Goal: Task Accomplishment & Management: Use online tool/utility

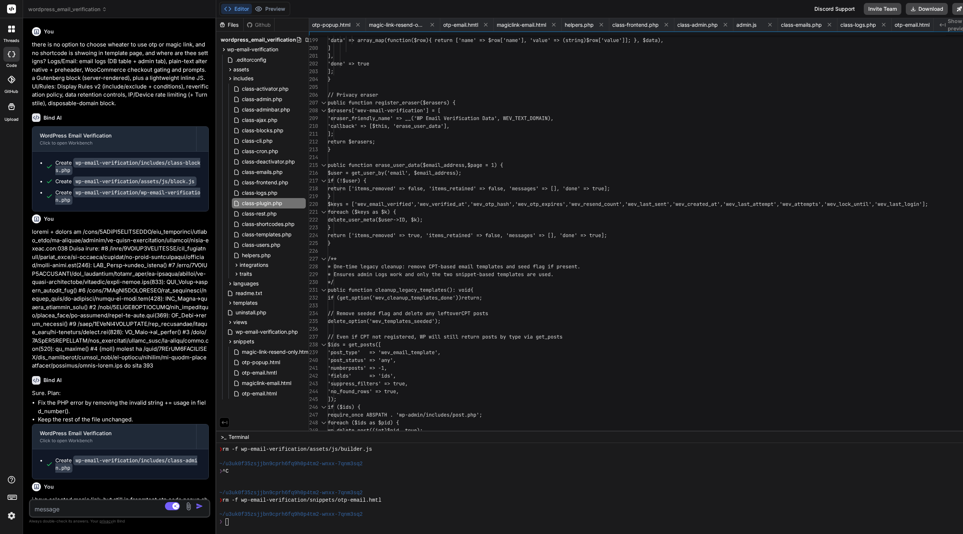
scroll to position [833, 0]
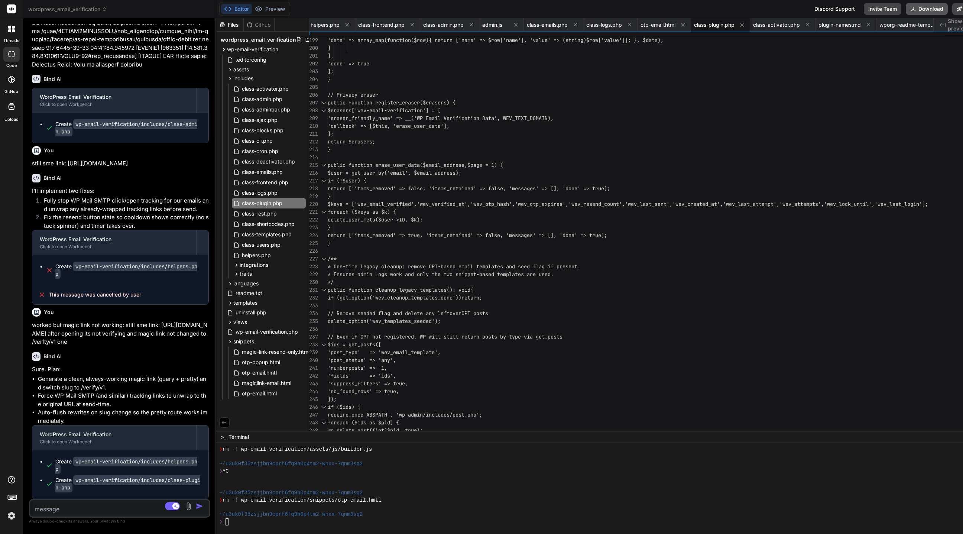
click at [916, 6] on icon at bounding box center [913, 9] width 6 height 6
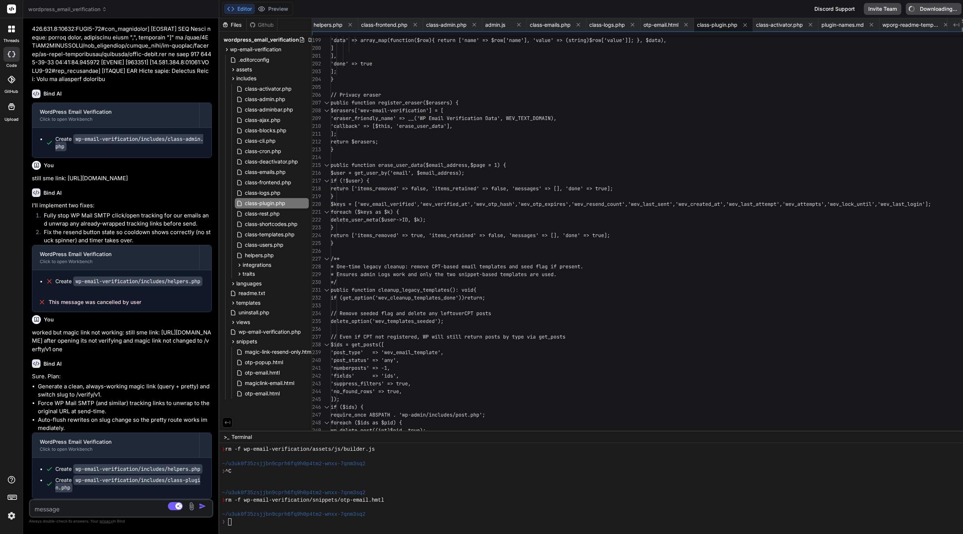
scroll to position [13211, 0]
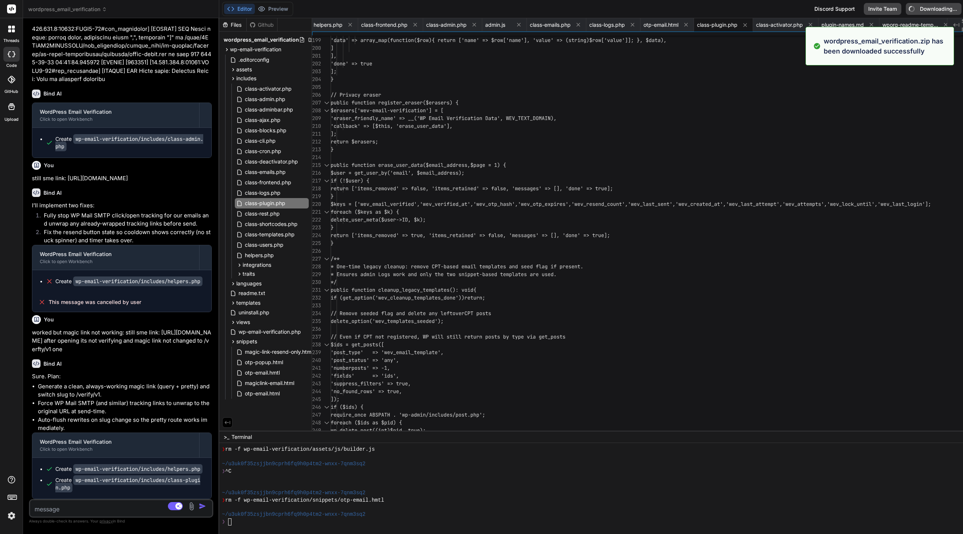
type textarea "x"
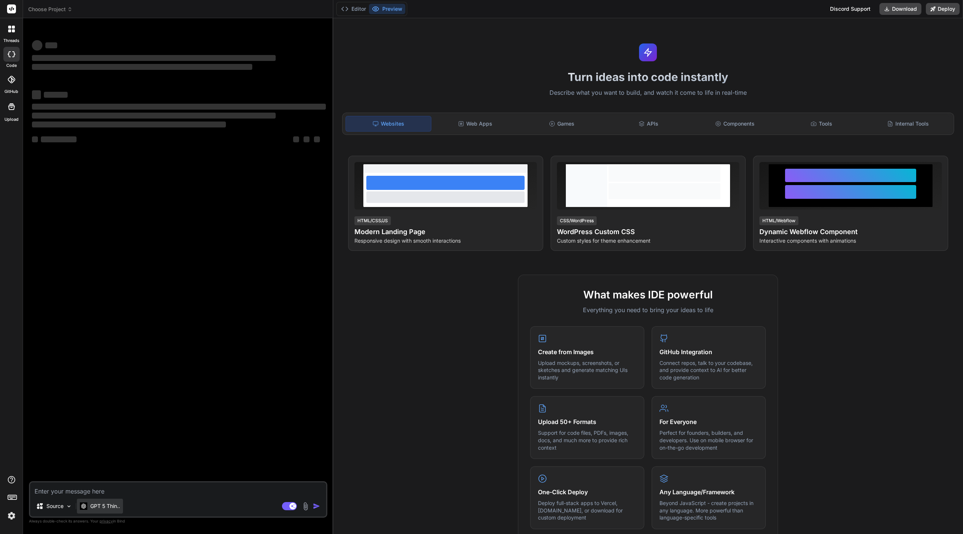
click at [111, 506] on p "GPT 5 Thin.." at bounding box center [105, 505] width 30 height 7
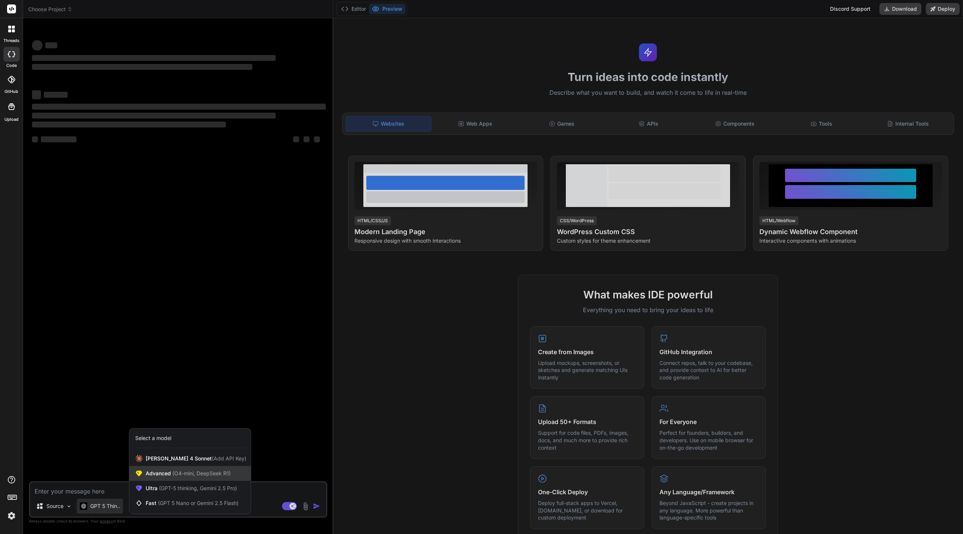
click at [184, 475] on span "(O4-mini, DeepSeek R1)" at bounding box center [201, 473] width 60 height 6
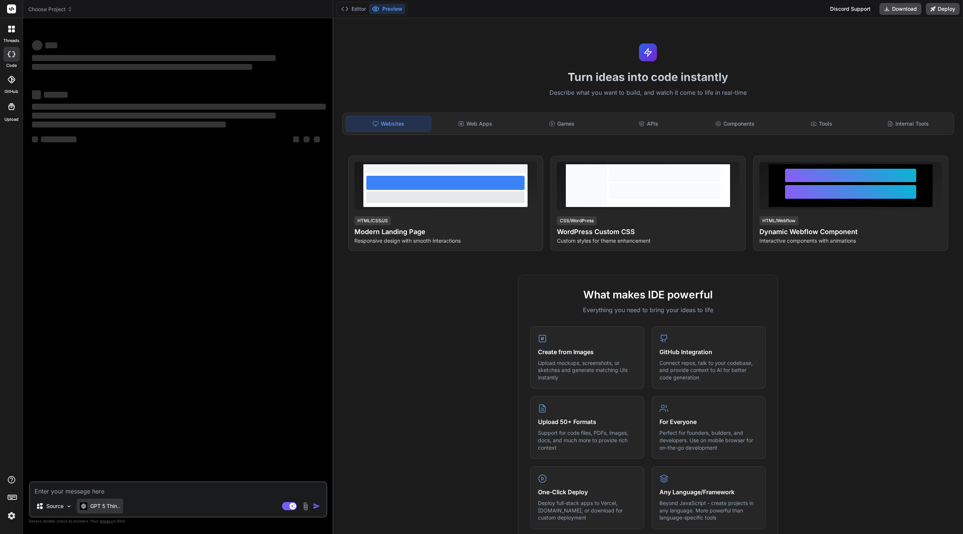
click at [112, 506] on p "GPT 5 Thin.." at bounding box center [105, 505] width 30 height 7
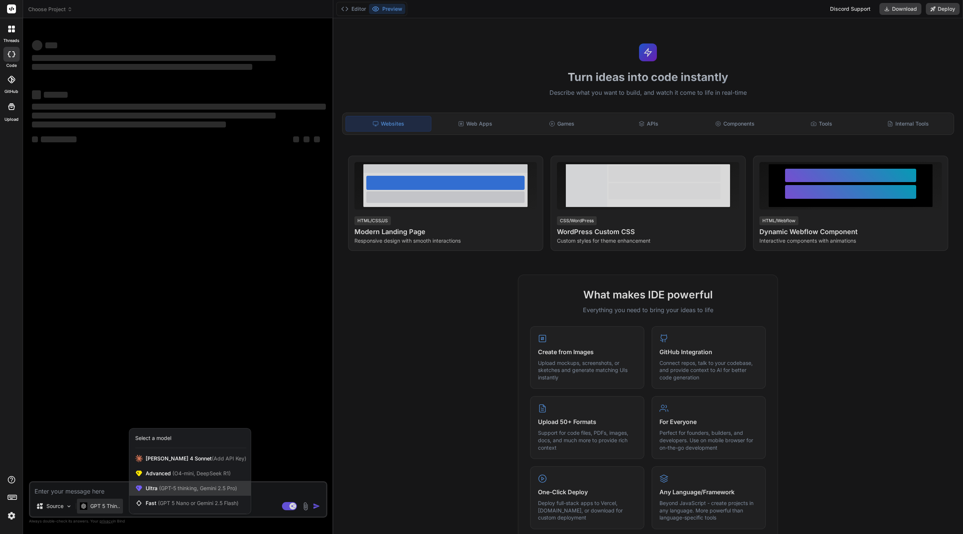
click at [173, 483] on div "Ultra (GPT-5 thinking, Gemini 2.5 Pro)" at bounding box center [189, 488] width 121 height 15
type textarea "x"
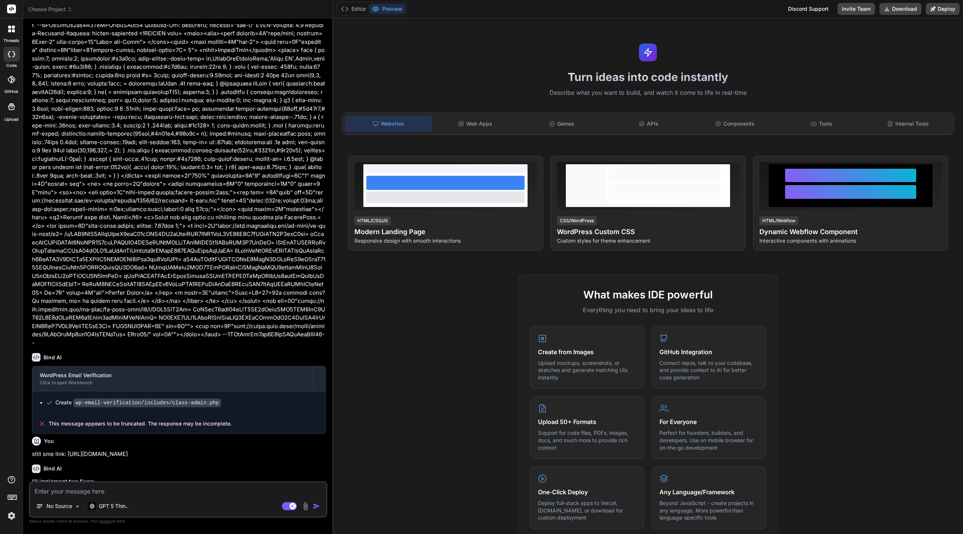
type textarea "x"
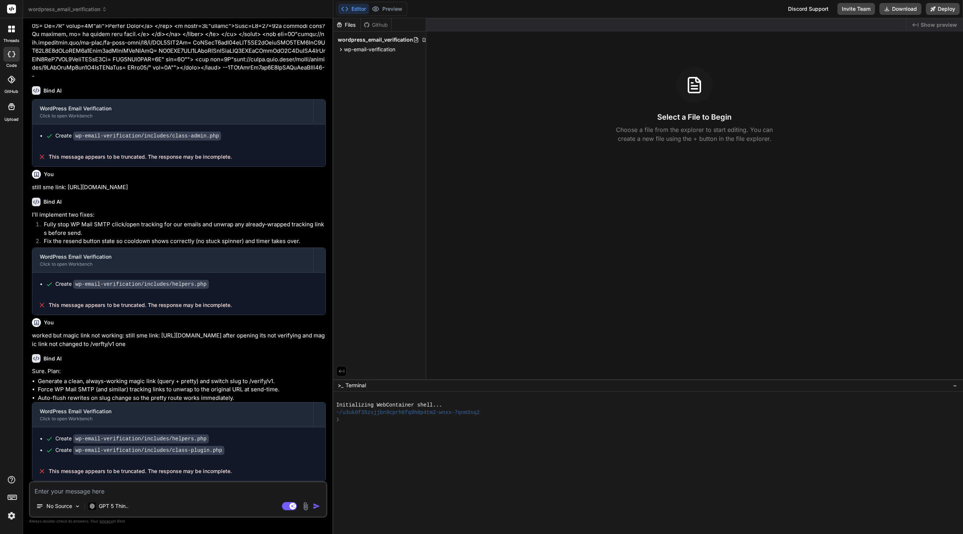
scroll to position [1329, 0]
paste textarea "[DATE] 18:23:29.913017 [NOTICE] [148697] [TECHNICAL_ID]:HTTP2-51#app_serverkade…"
type textarea "[DATE] 18:23:29.913017 [NOTICE] [148697] [TECHNICAL_ID]:HTTP2-51#app_serverkade…"
type textarea "x"
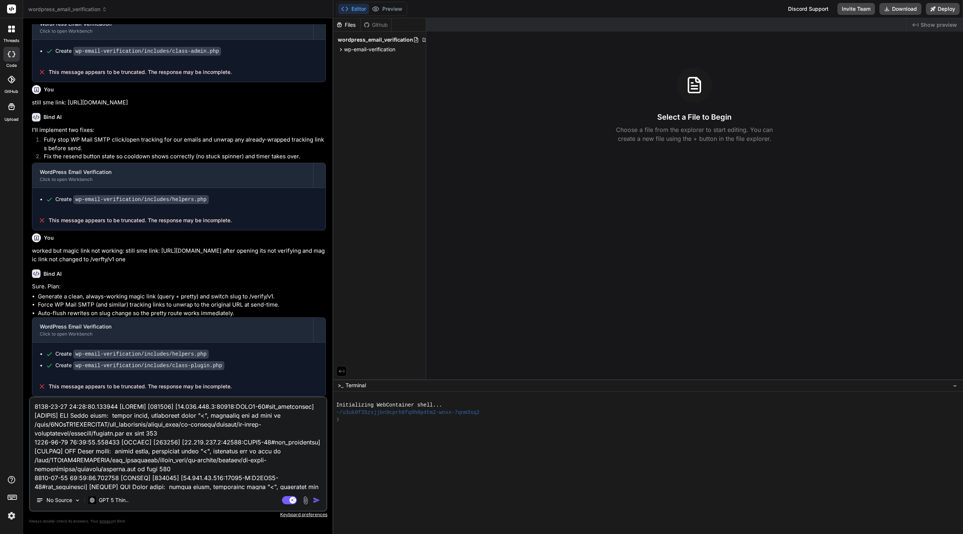
scroll to position [54, 0]
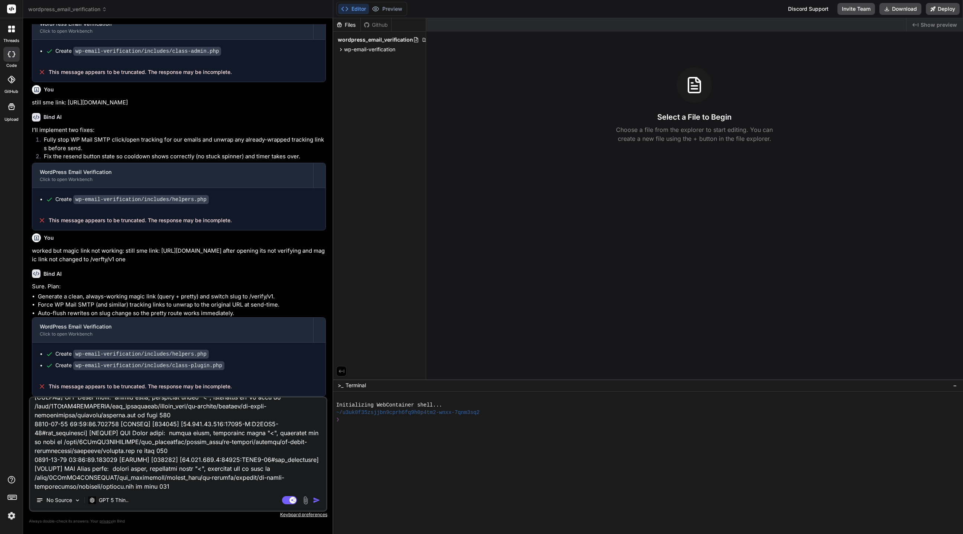
type textarea "[DATE] 18:23:29.913017 [NOTICE] [148697] [TECHNICAL_ID]:HTTP2-51#app_serverkade…"
click at [318, 500] on img "button" at bounding box center [316, 499] width 7 height 7
type textarea "x"
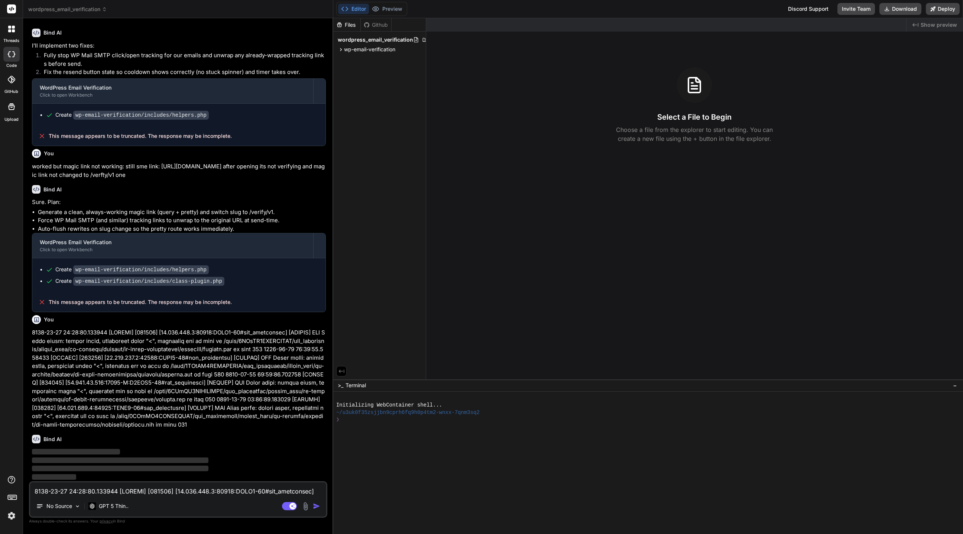
scroll to position [1498, 0]
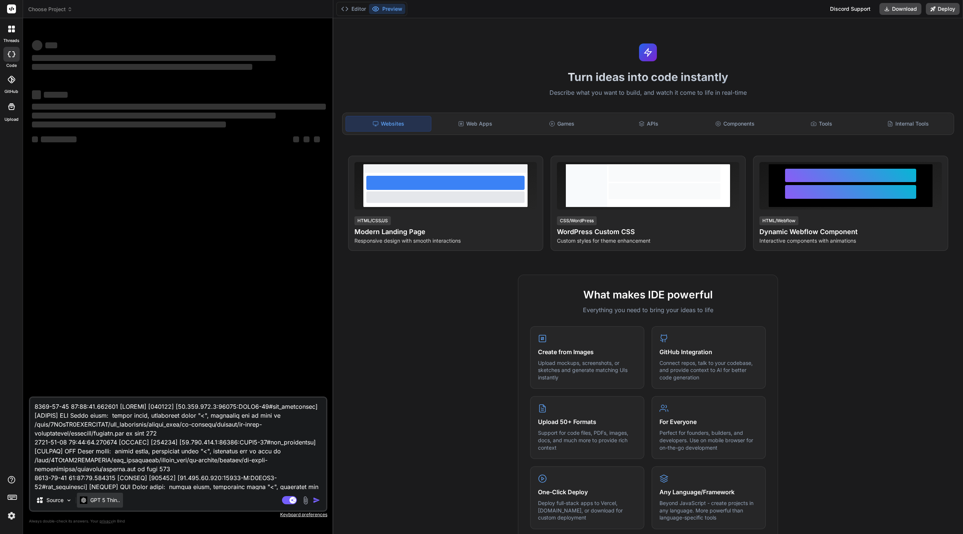
click at [103, 496] on p "GPT 5 Thin.." at bounding box center [105, 499] width 30 height 7
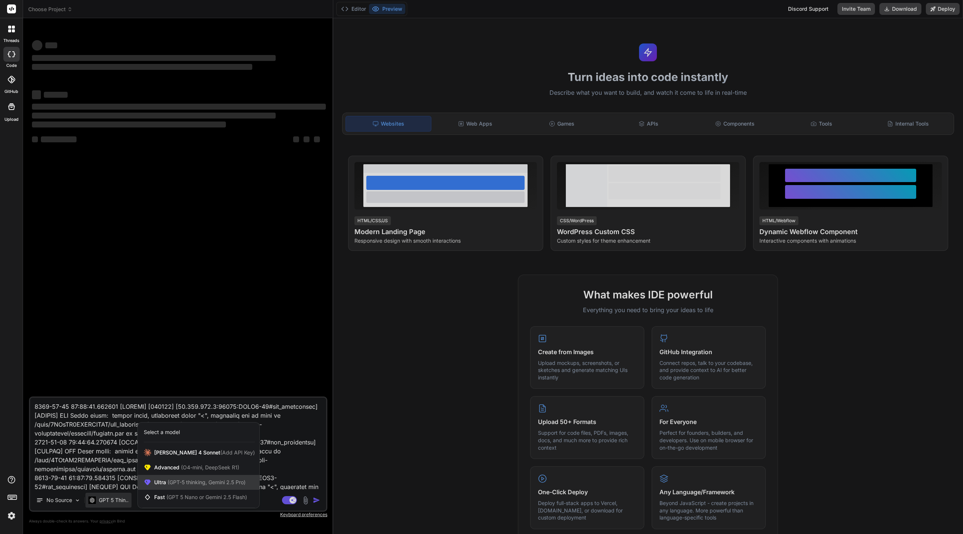
click at [174, 479] on span "(GPT-5 thinking, Gemini 2.5 Pro)" at bounding box center [205, 482] width 79 height 6
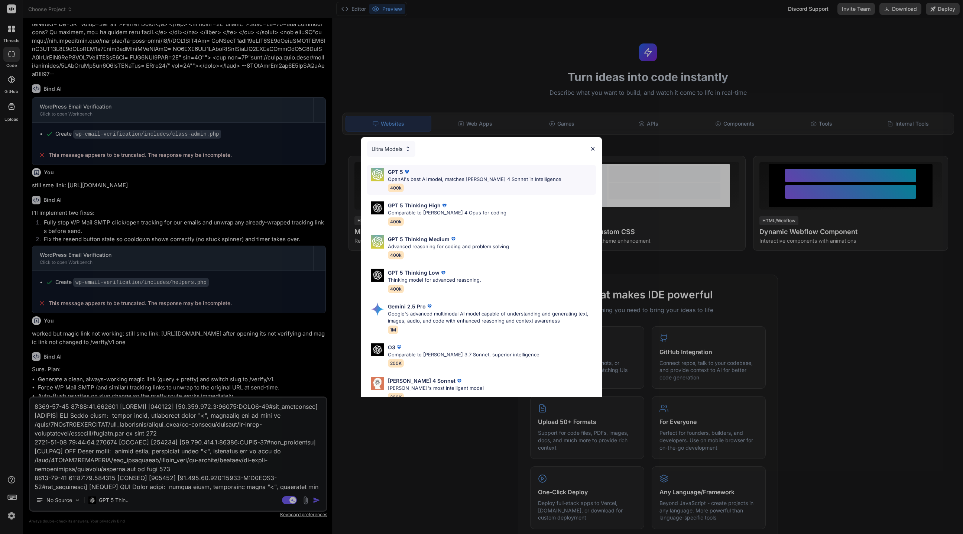
click at [447, 173] on div "GPT 5" at bounding box center [474, 172] width 173 height 8
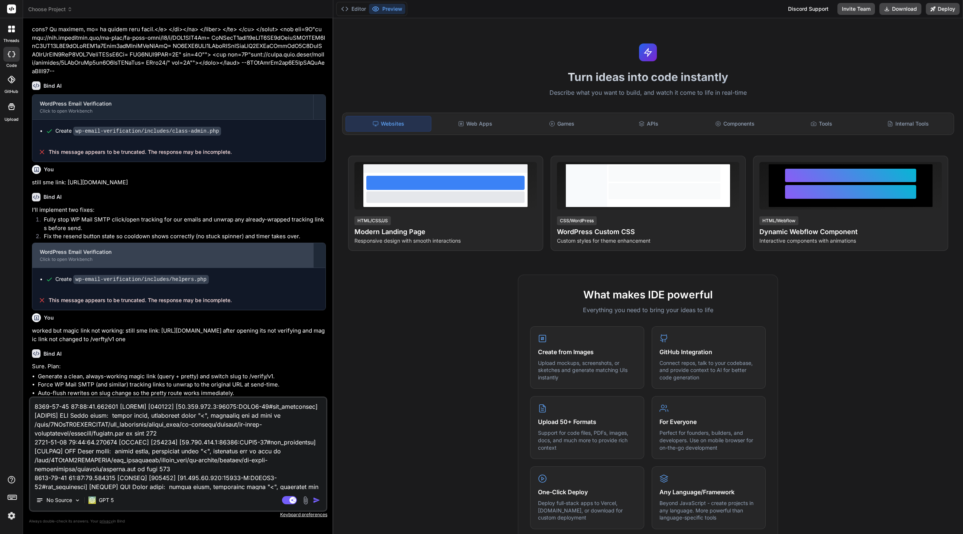
scroll to position [1414, 0]
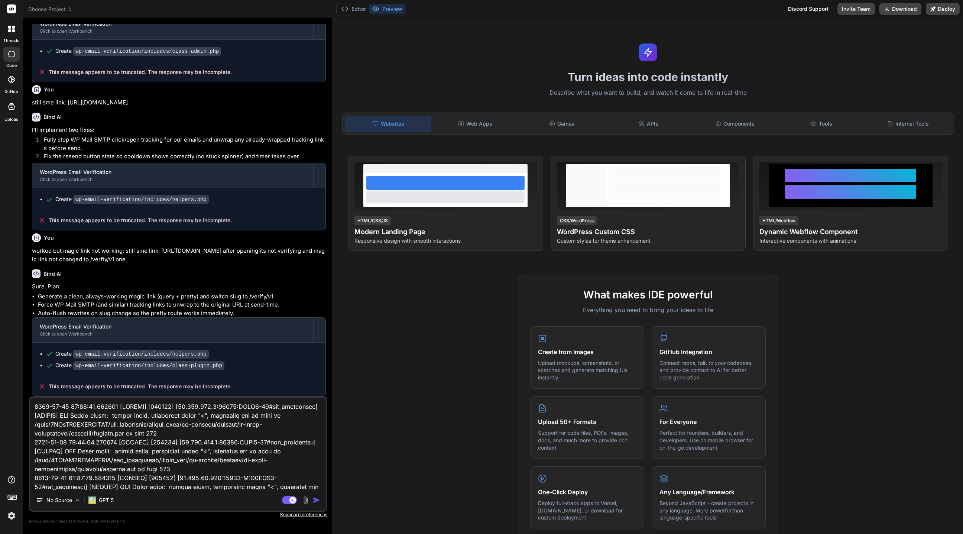
click at [315, 498] on img "button" at bounding box center [316, 499] width 7 height 7
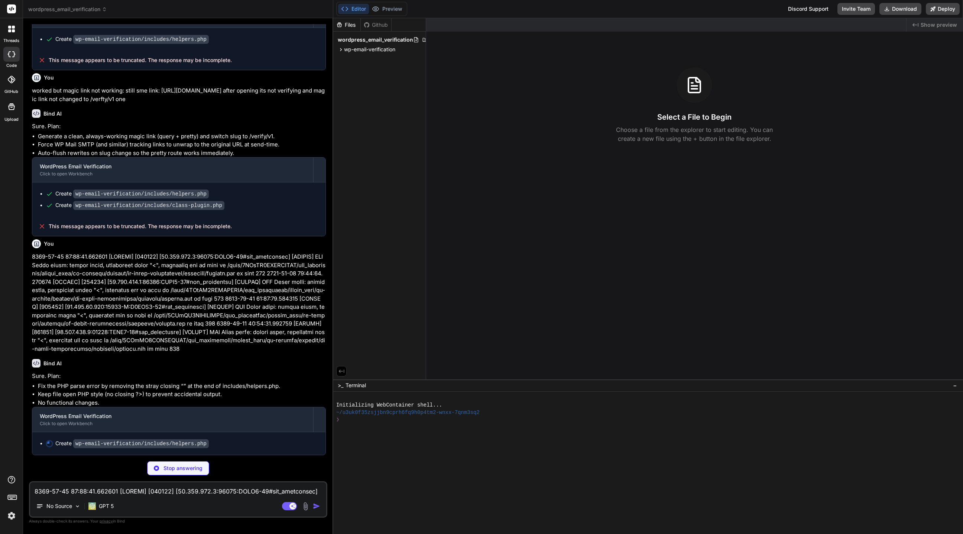
scroll to position [1573, 0]
click at [318, 174] on div at bounding box center [319, 170] width 12 height 12
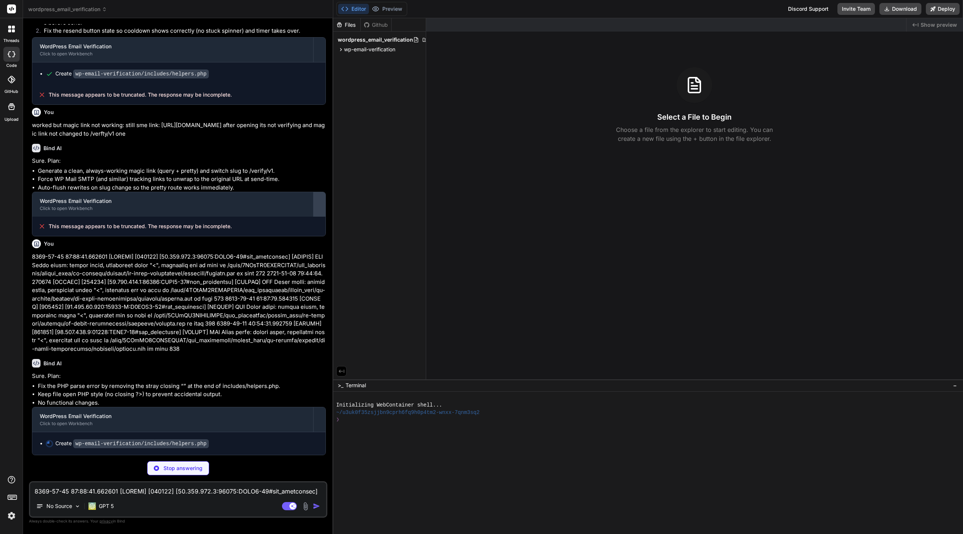
click at [320, 204] on div at bounding box center [319, 204] width 12 height 12
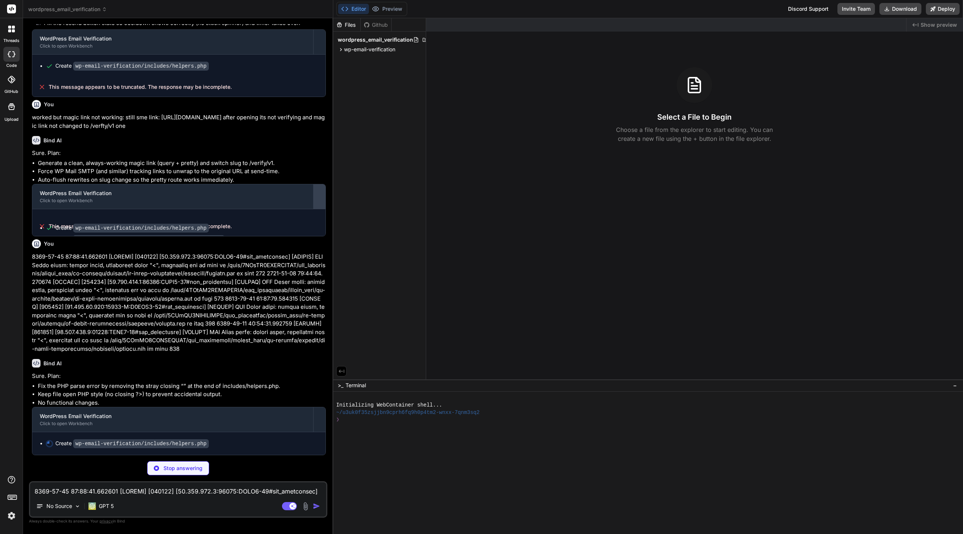
scroll to position [1573, 0]
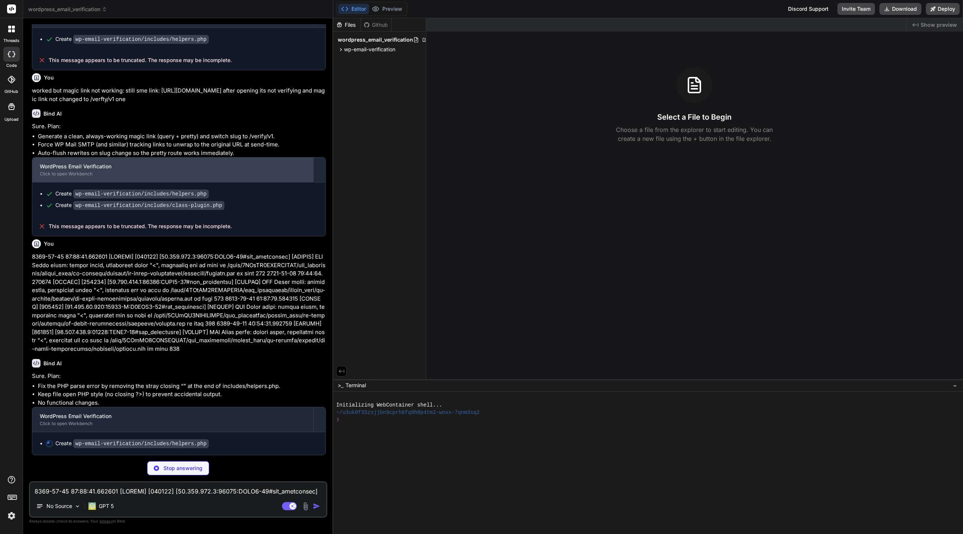
click at [291, 170] on div "WordPress Email Verification" at bounding box center [173, 166] width 266 height 7
click at [90, 172] on div "WordPress Email Verification Click to open Workbench" at bounding box center [172, 169] width 281 height 25
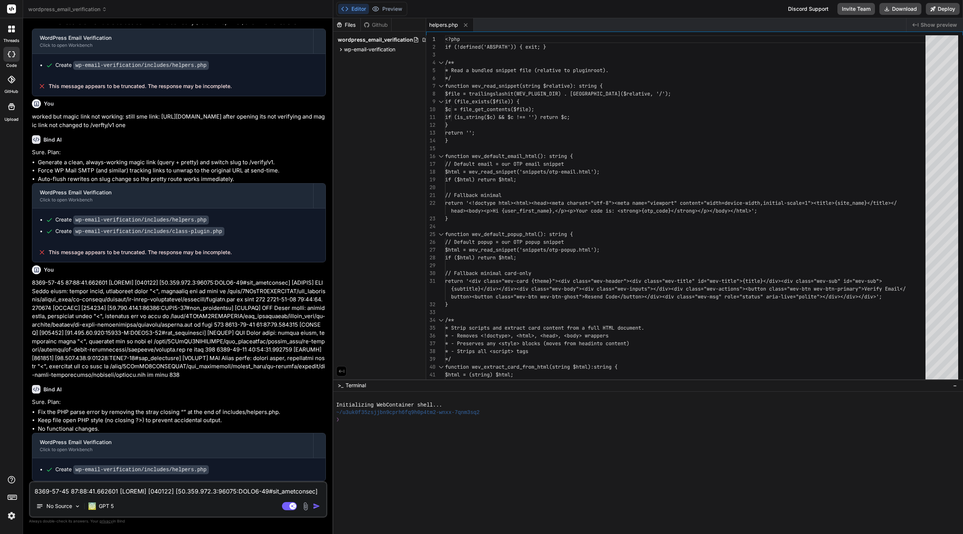
scroll to position [1547, 0]
click at [895, 7] on button "Download" at bounding box center [900, 9] width 42 height 12
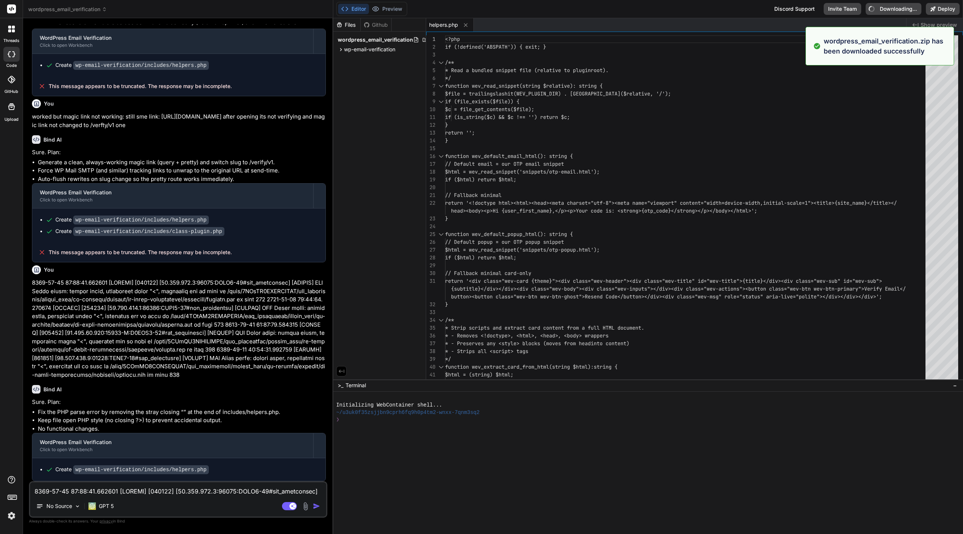
type textarea "x"
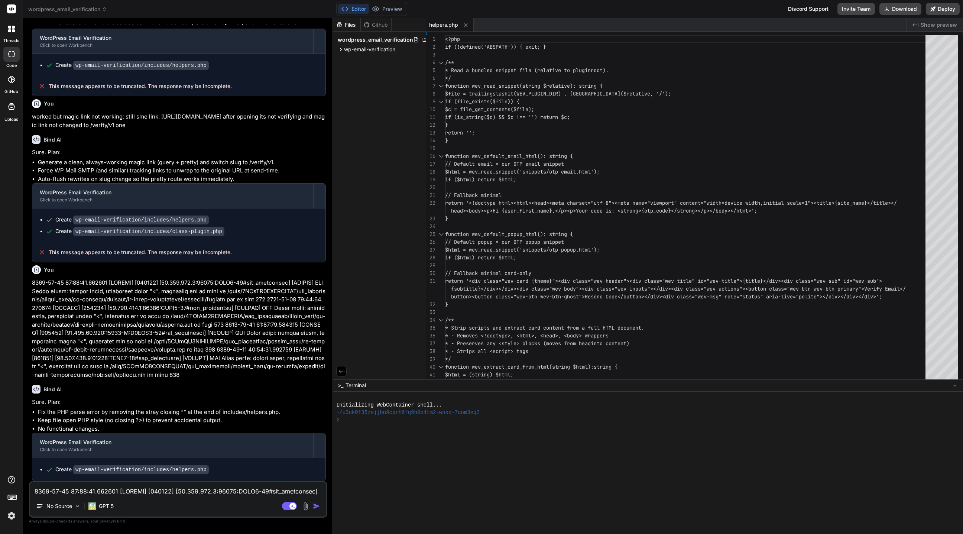
click at [95, 487] on textarea at bounding box center [178, 488] width 296 height 13
paste textarea "in /home/4QNhTI7YDYBSWSWB/app_serverkade/public_html/wp-content/plugins/wp-emai…"
type textarea "in /home/4QNhTI7YDYBSWSWB/app_serverkade/public_html/wp-content/plugins/wp-emai…"
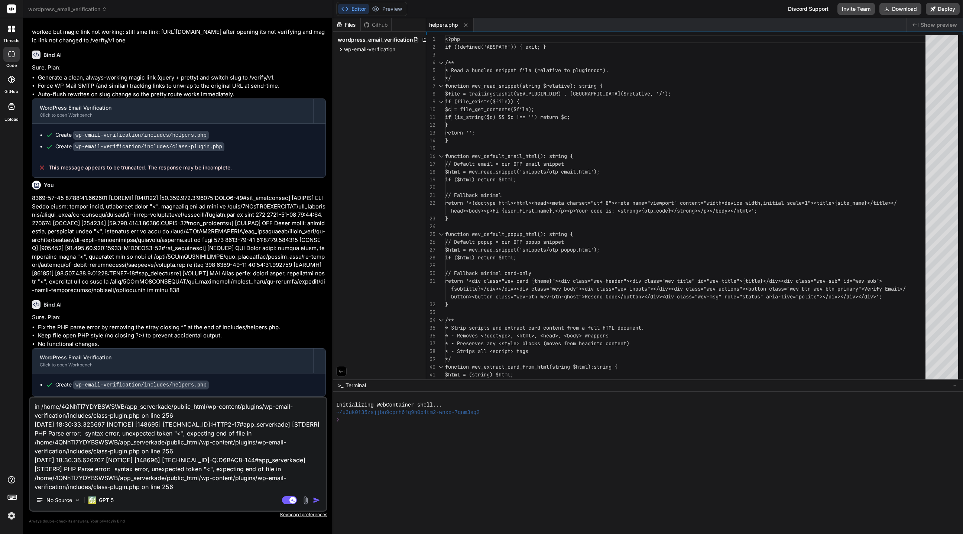
scroll to position [18, 0]
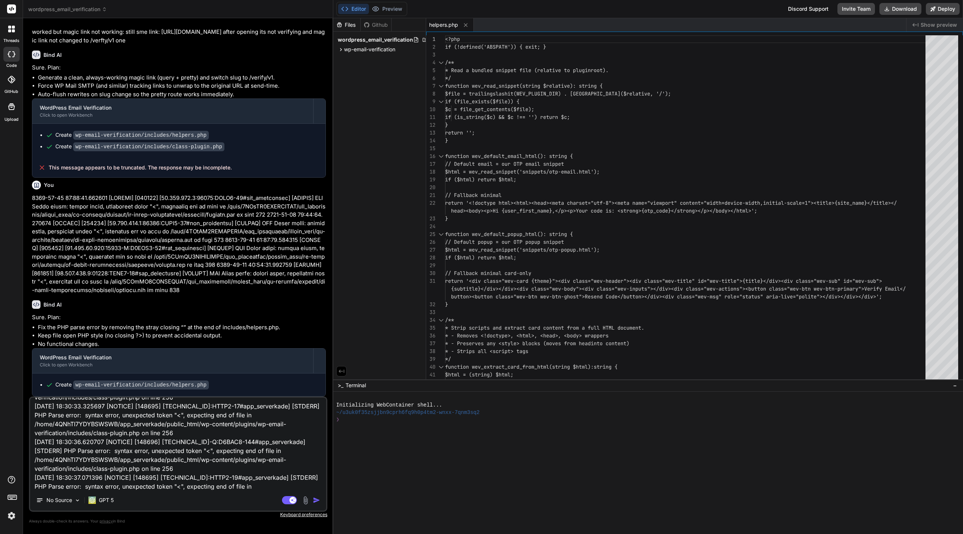
type textarea "x"
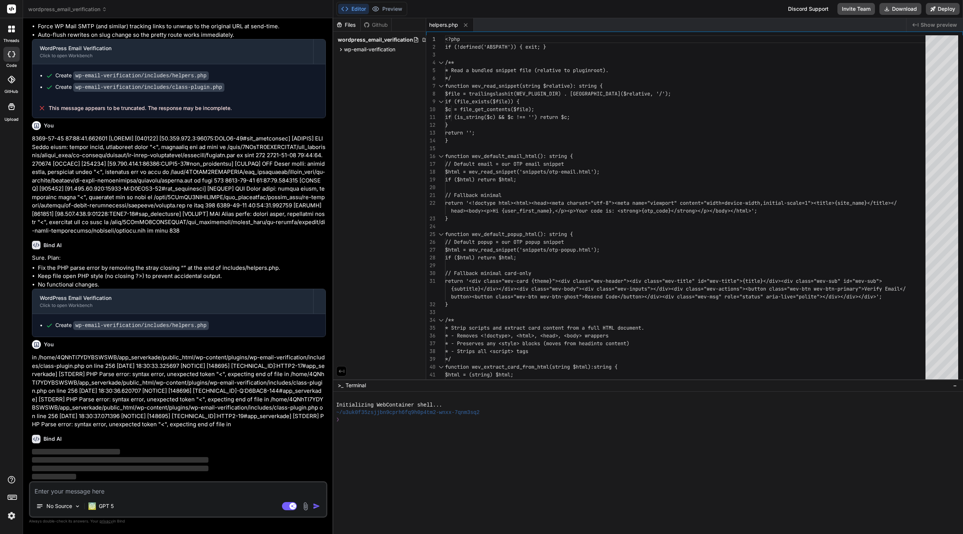
scroll to position [1691, 0]
click at [339, 47] on icon at bounding box center [341, 49] width 6 height 6
click at [343, 78] on div "includes" at bounding box center [382, 78] width 80 height 9
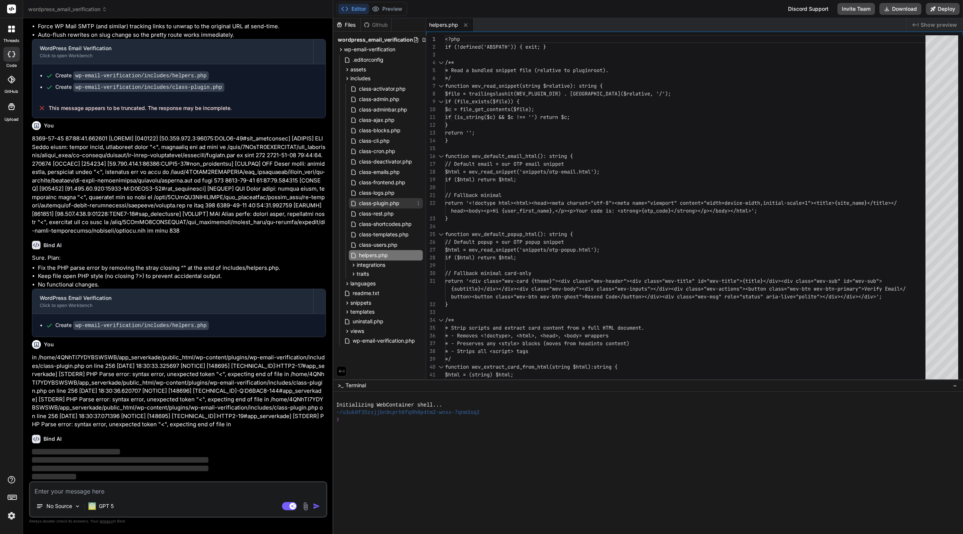
click at [375, 200] on span "class-plugin.php" at bounding box center [379, 203] width 42 height 9
type textarea "} } update_option('wev_cleanup_templates_done', 1); } } </php>"
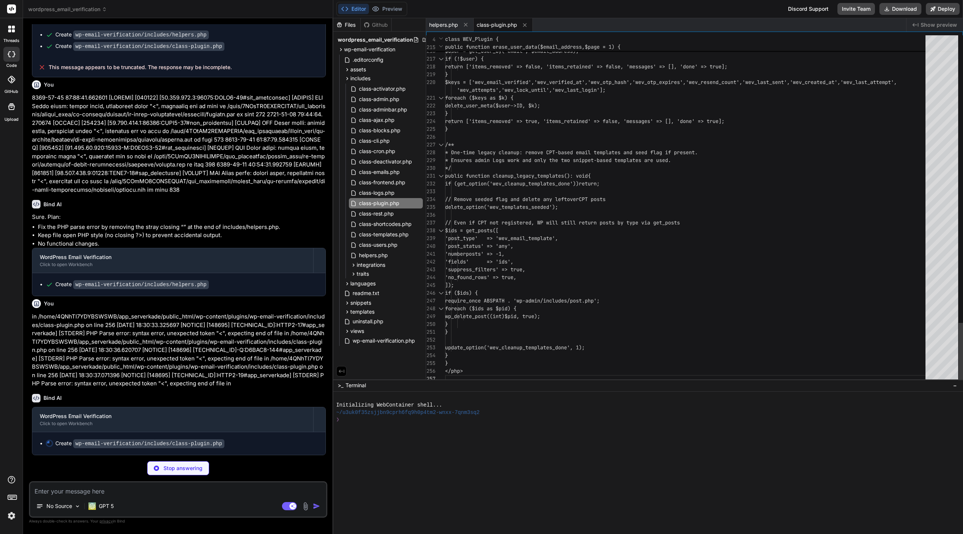
click at [377, 191] on span "class-logs.php" at bounding box center [376, 192] width 37 height 9
type textarea "x"
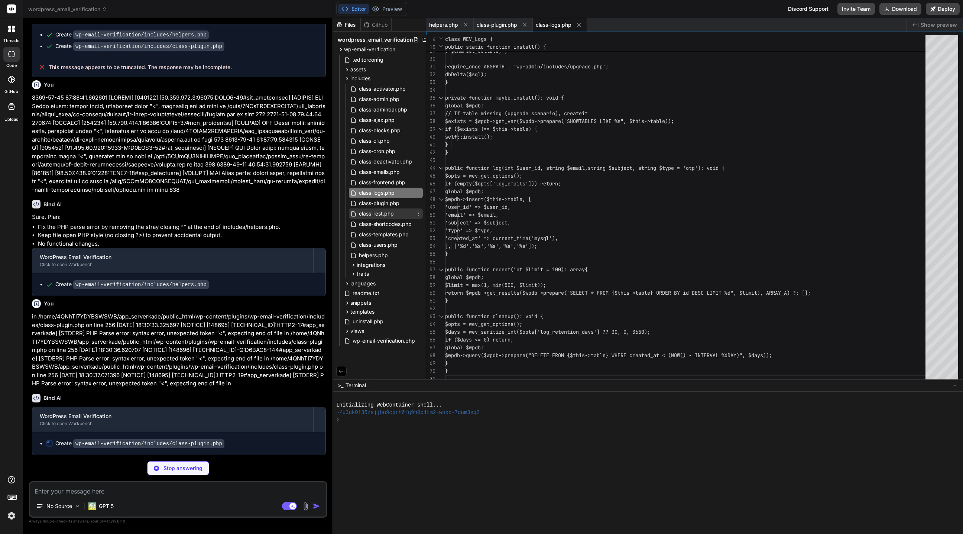
click at [381, 212] on span "class-rest.php" at bounding box center [376, 213] width 36 height 9
type textarea "x"
type textarea "$res = WEV_Users::instance()->mark_verified($uid); return new WP_REST_Response(…"
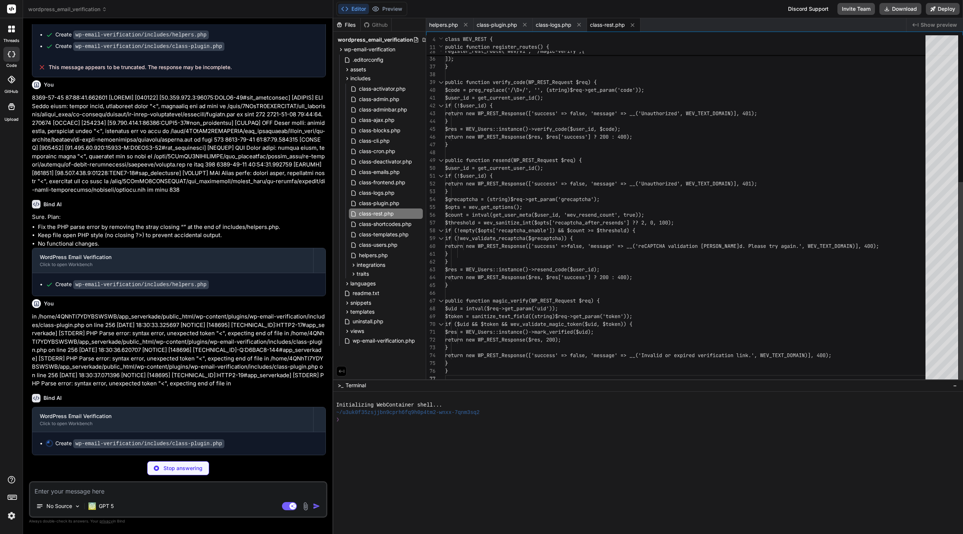
scroll to position [47, 0]
click at [383, 200] on span "class-plugin.php" at bounding box center [379, 203] width 42 height 9
type textarea "x"
type textarea "} } update_option('wev_cleanup_templates_done', 1); } } </php>"
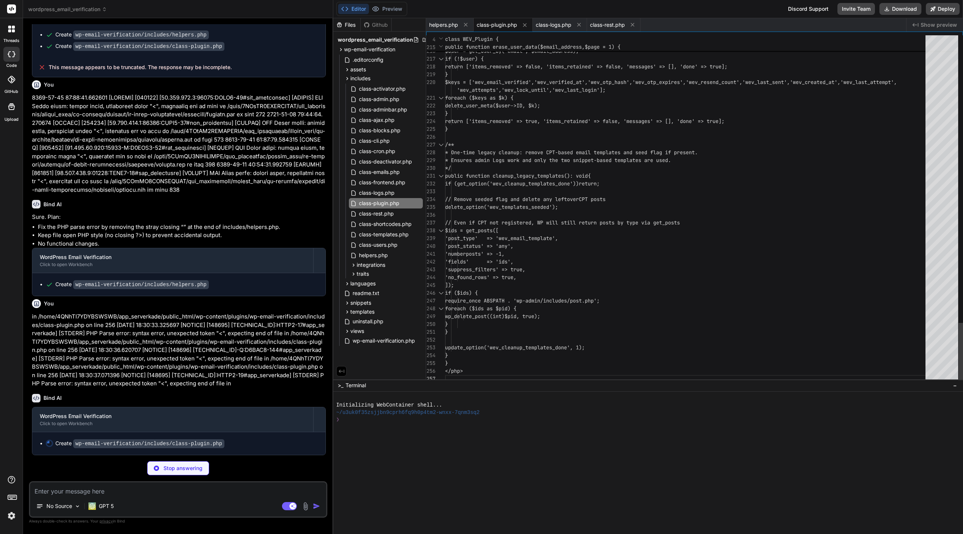
scroll to position [55, 0]
type textarea "x"
type textarea "} } update_option('wev_cleanup_templates_done', 1); } }"
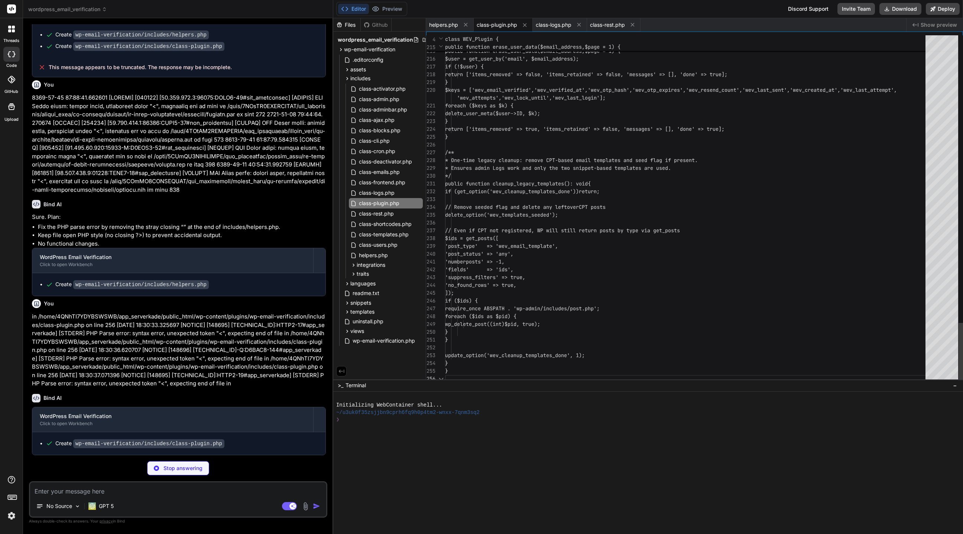
scroll to position [1705, 0]
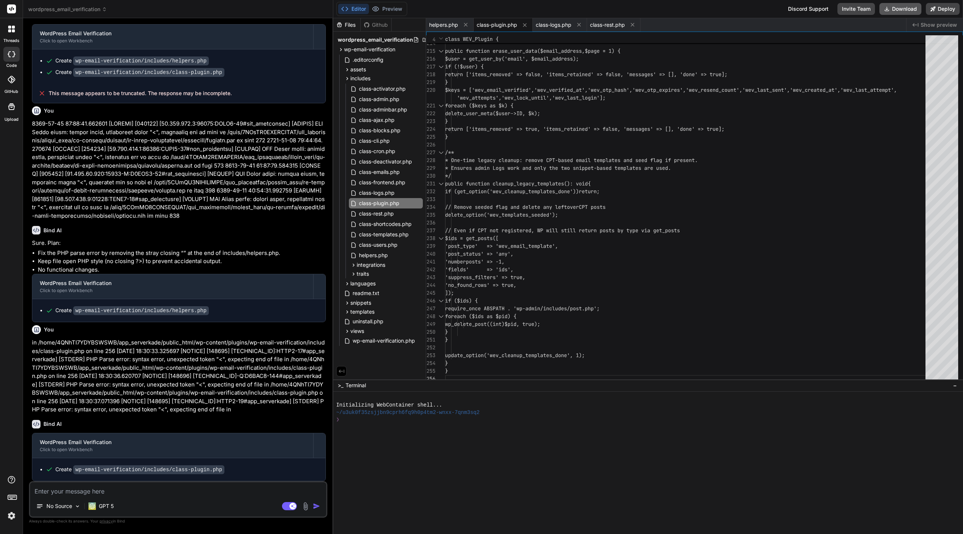
click at [910, 9] on button "Download" at bounding box center [900, 9] width 42 height 12
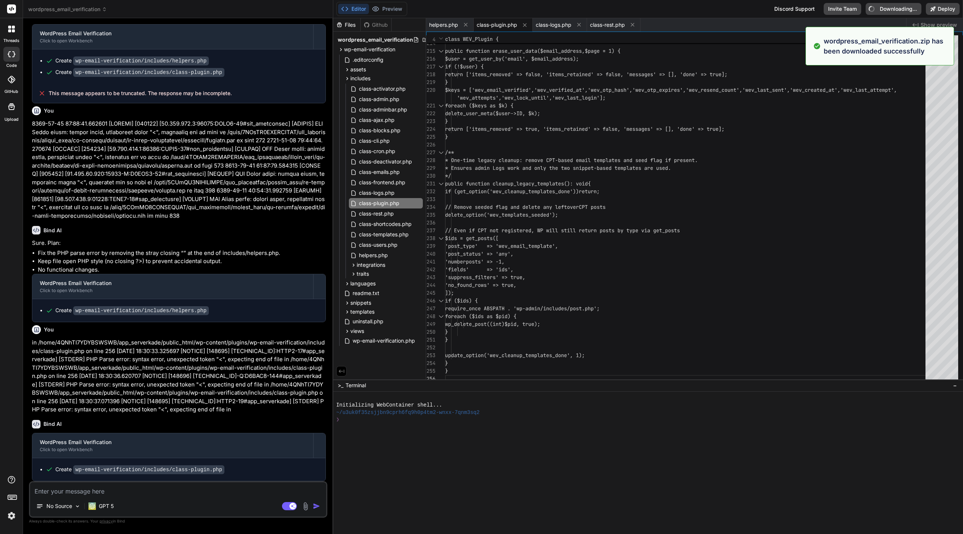
type textarea "x"
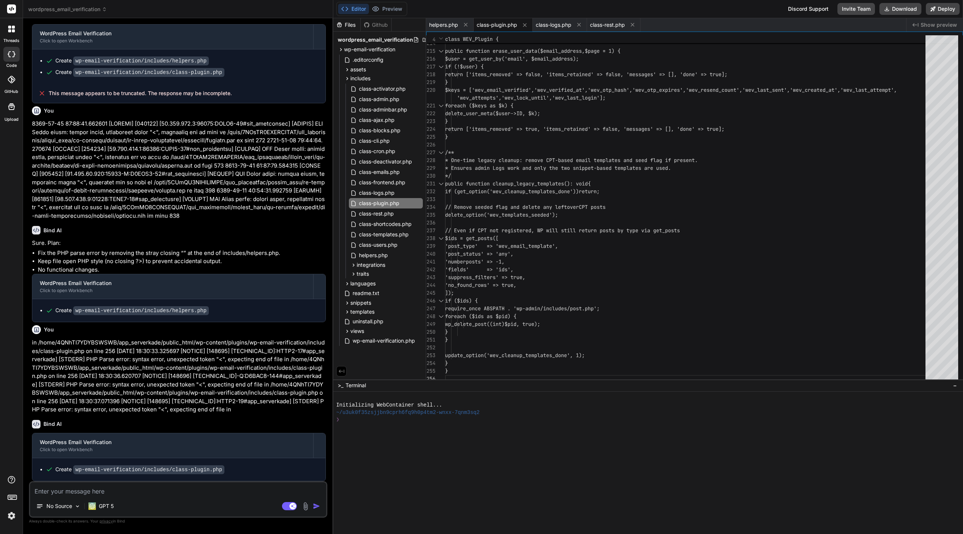
click at [70, 493] on textarea at bounding box center [178, 488] width 296 height 13
type textarea "s"
type textarea "x"
type textarea "st"
type textarea "x"
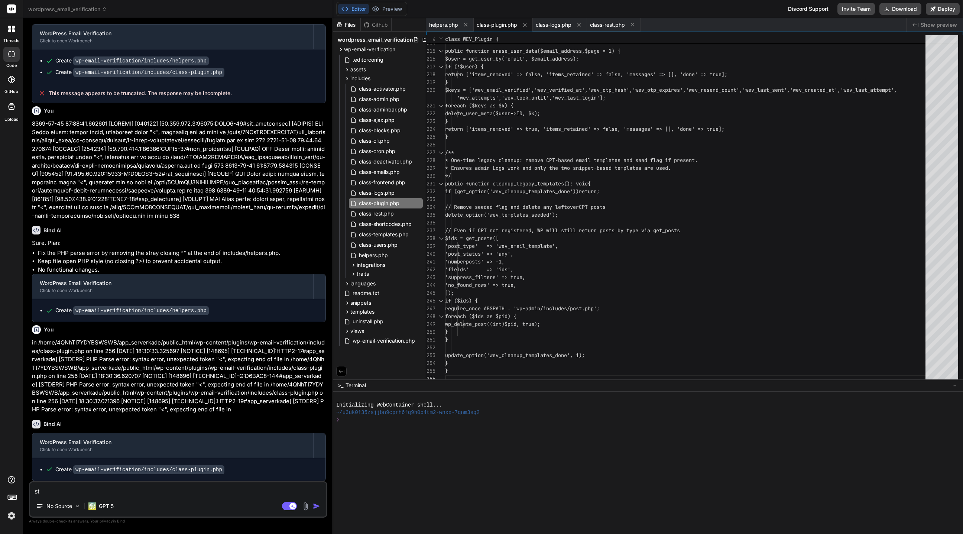
type textarea "sti"
type textarea "x"
type textarea "stil"
type textarea "x"
type textarea "still"
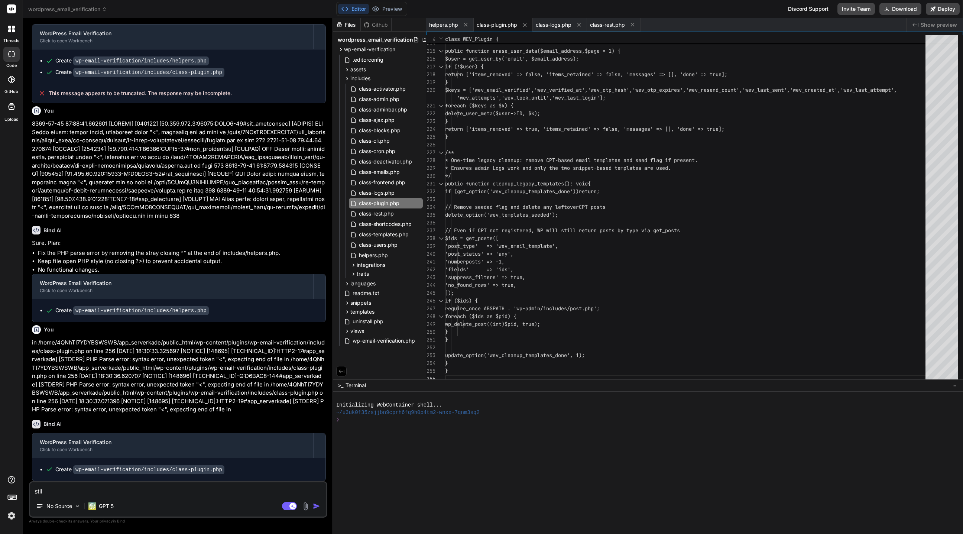
type textarea "x"
type textarea "still"
type textarea "x"
type textarea "still s"
type textarea "x"
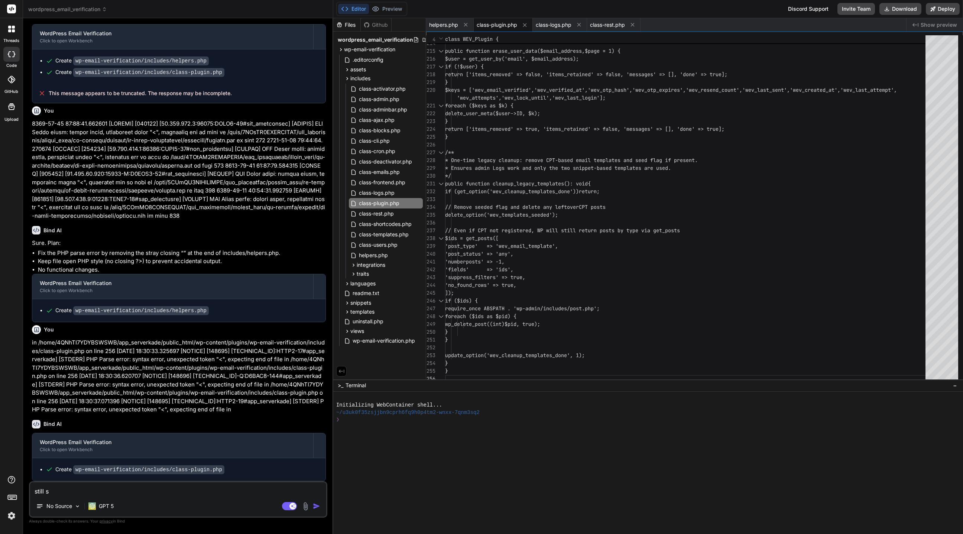
type textarea "still sa"
type textarea "x"
type textarea "still [PERSON_NAME]"
type textarea "x"
type textarea "still same"
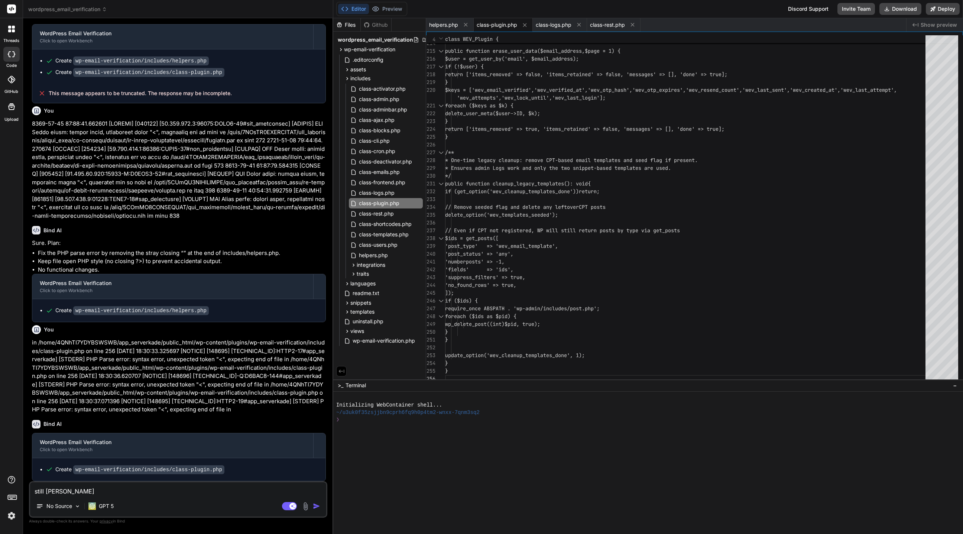
type textarea "x"
type textarea "still same:"
type textarea "x"
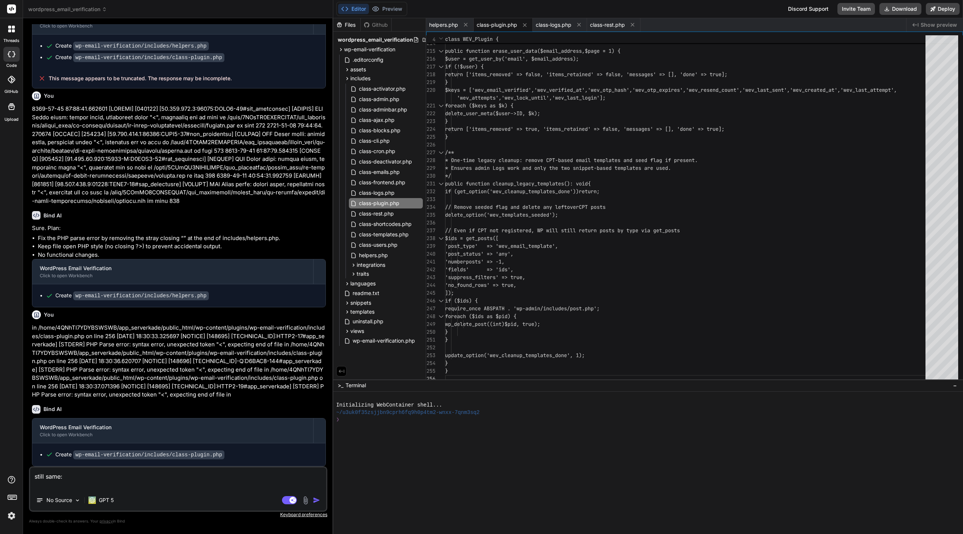
paste textarea "[URL][DOMAIN_NAME]"
type textarea "still same: [URL][DOMAIN_NAME]"
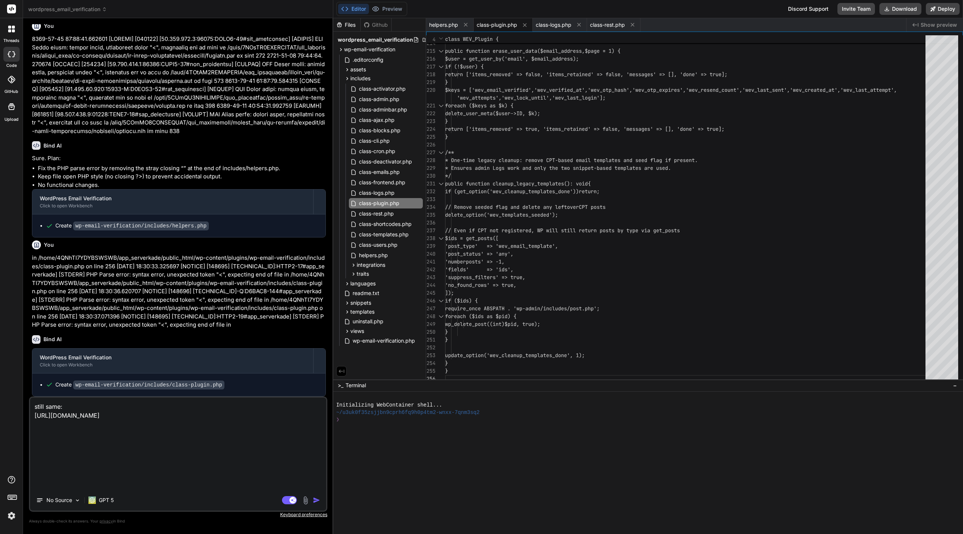
type textarea "x"
type textarea "still same: [URL][DOMAIN_NAME]"
type textarea "x"
click at [148, 450] on textarea "still same: [URL][DOMAIN_NAME]" at bounding box center [178, 443] width 296 height 92
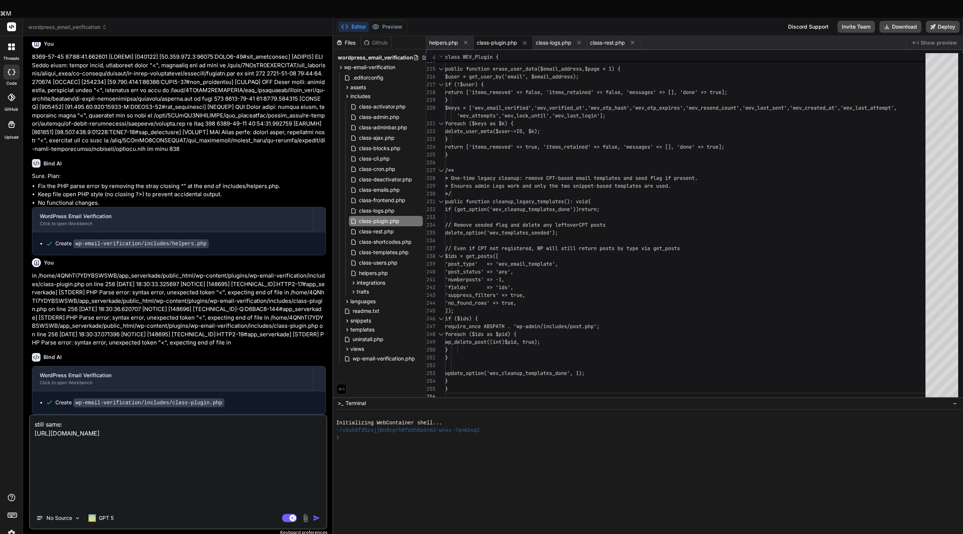
type textarea "a"
type textarea "x"
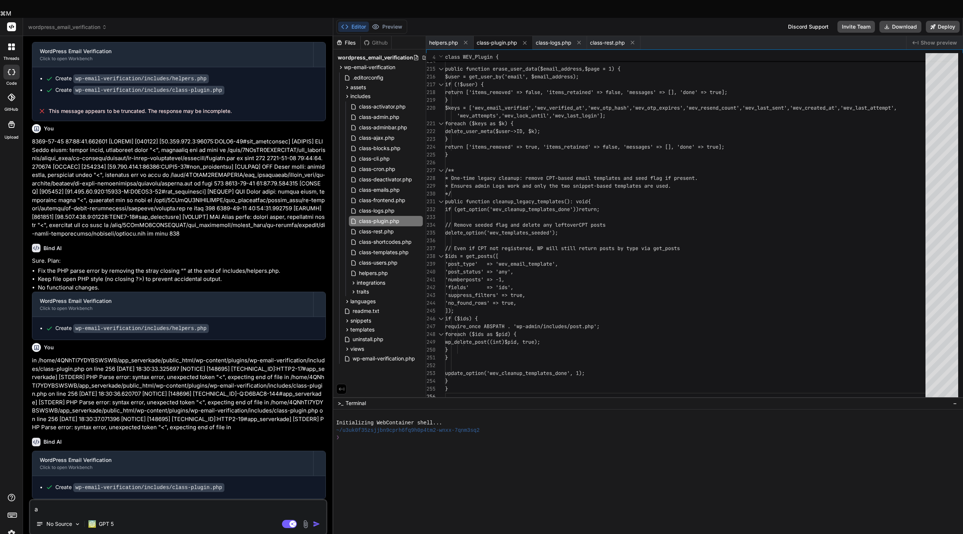
type textarea "ad"
type textarea "x"
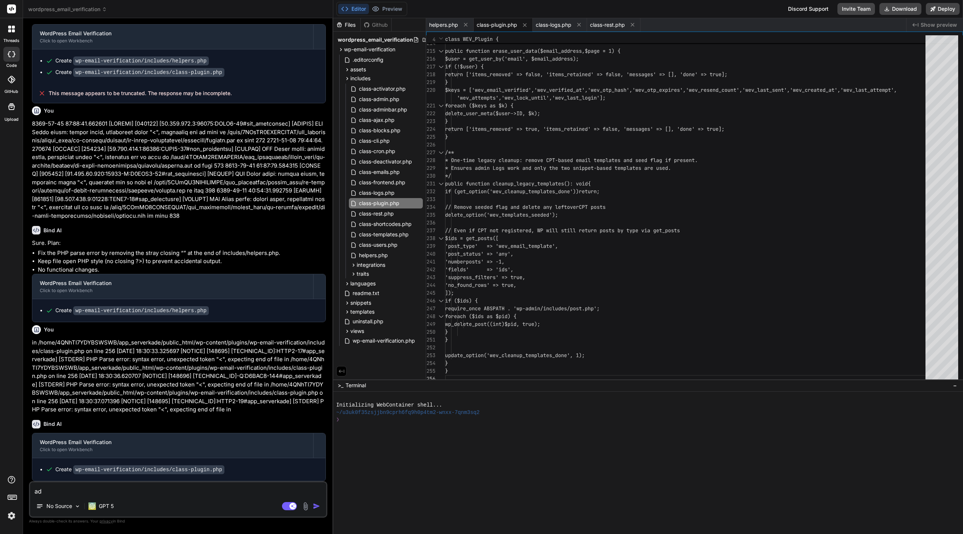
type textarea "add"
type textarea "x"
type textarea "add"
type textarea "x"
type textarea "add r"
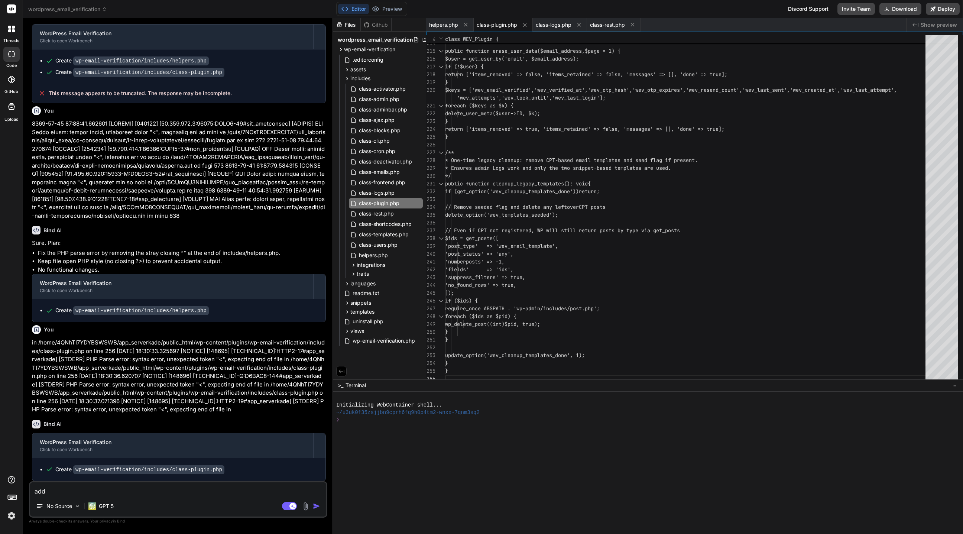
type textarea "x"
type textarea "add re"
type textarea "x"
type textarea "add res"
type textarea "x"
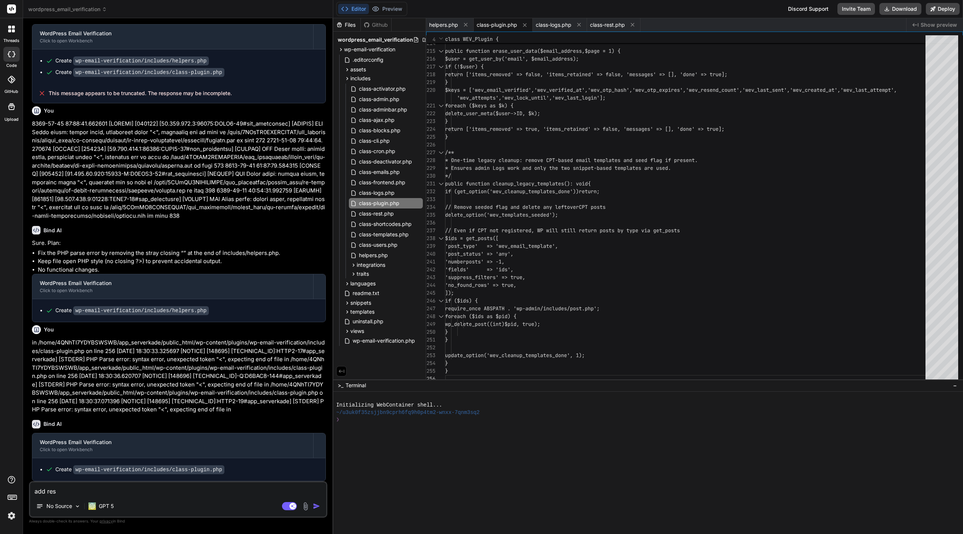
type textarea "add rese"
type textarea "x"
type textarea "add resen"
type textarea "x"
type textarea "add resend"
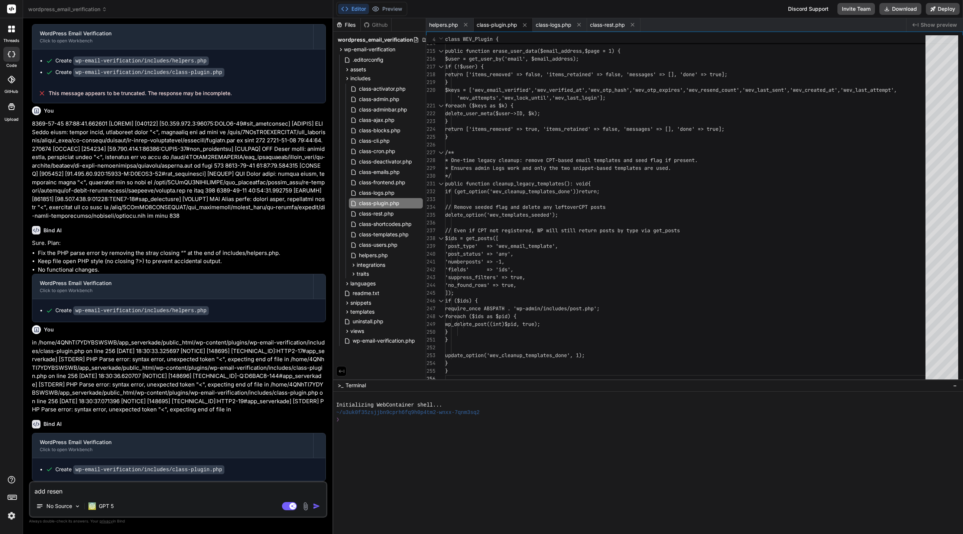
type textarea "x"
type textarea "add resend"
type textarea "x"
type textarea "add resend l"
type textarea "x"
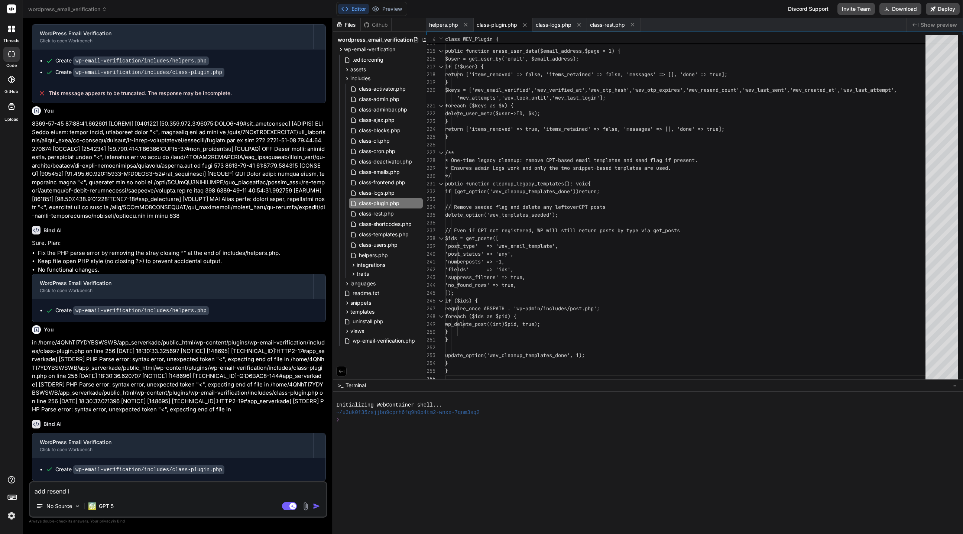
type textarea "add resend li"
type textarea "x"
type textarea "add resend lim"
type textarea "x"
type textarea "add resend limi"
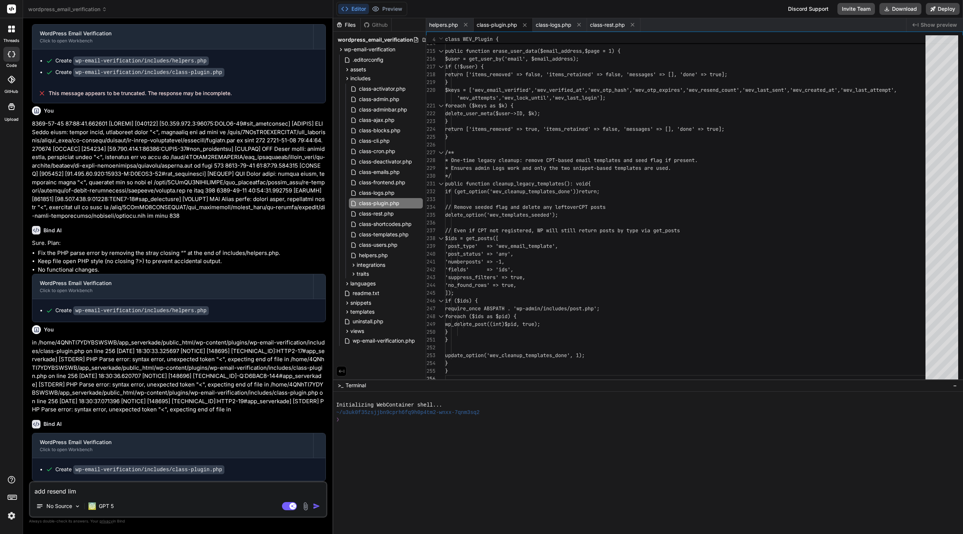
type textarea "x"
type textarea "add resend limit"
type textarea "x"
type textarea "add resend limit"
type textarea "x"
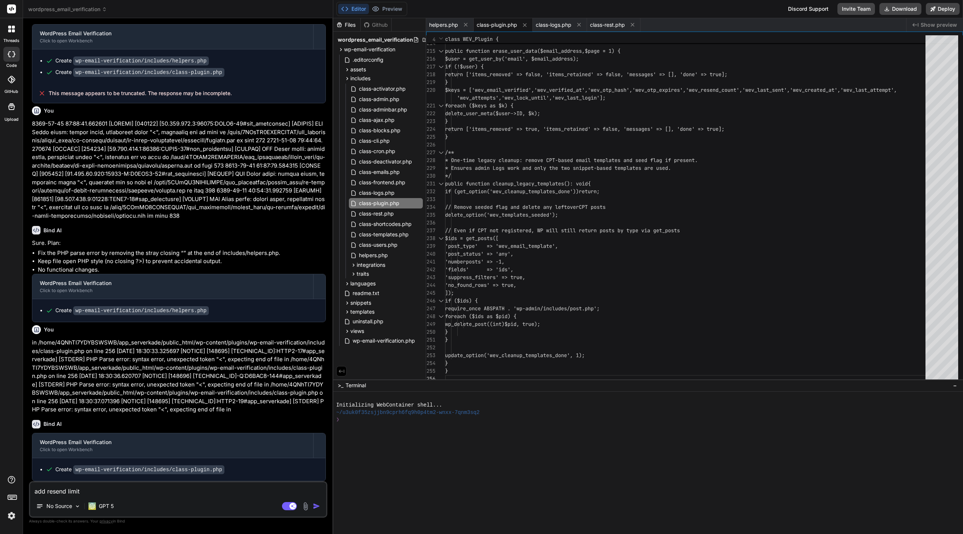
type textarea "add resend limit l"
type textarea "x"
type textarea "add resend limit lo"
type textarea "x"
type textarea "add resend limit loc"
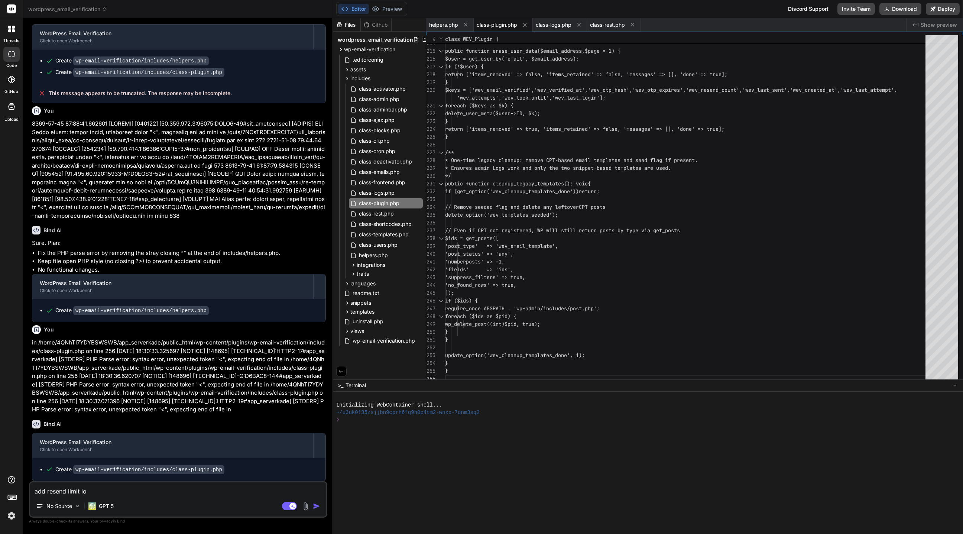
type textarea "x"
type textarea "add resend limit lock"
type textarea "x"
type textarea "add resend limit locko"
type textarea "x"
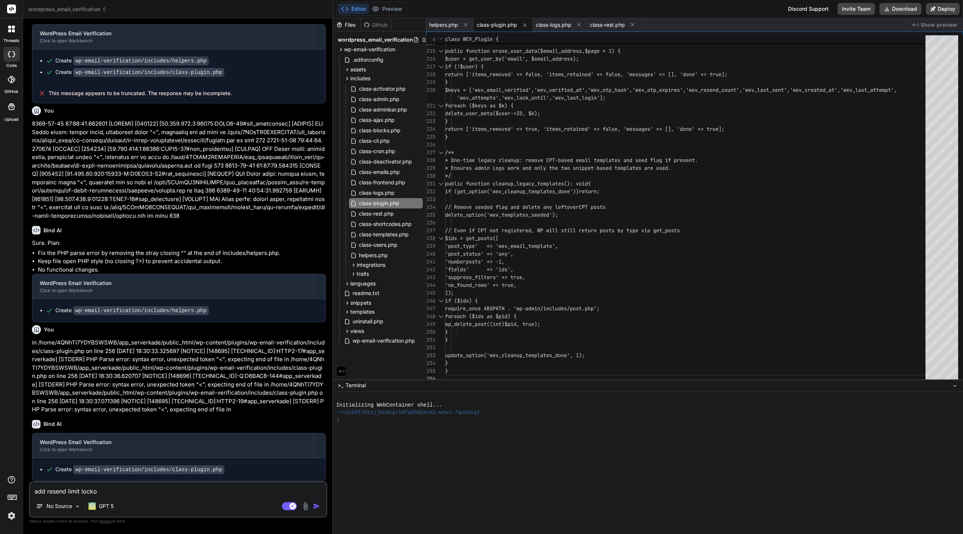
type textarea "add resend limit lockou"
type textarea "x"
type textarea "add resend limit lockout"
type textarea "x"
type textarea "add resend limit lockout"
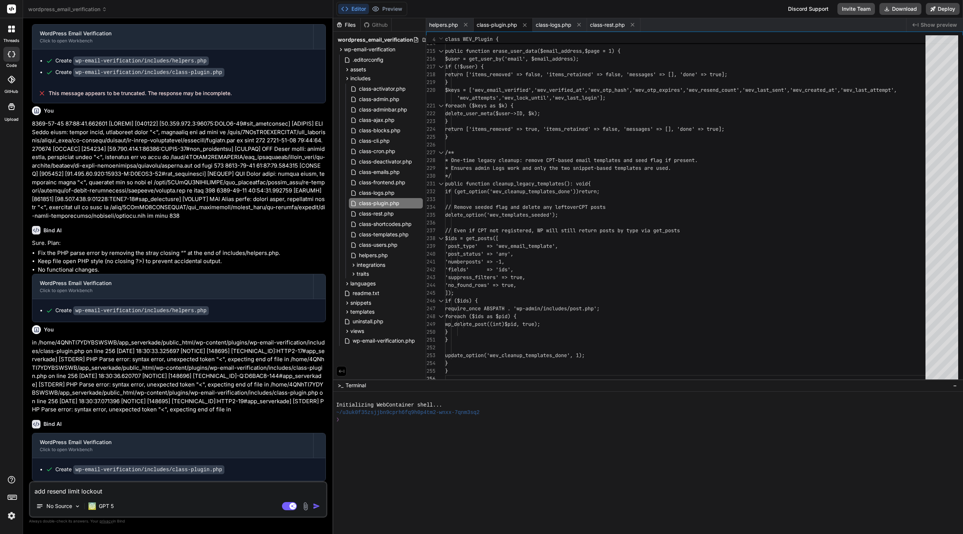
type textarea "x"
type textarea "add resend limit lockout f"
type textarea "x"
type textarea "add resend limit lockout fo"
type textarea "x"
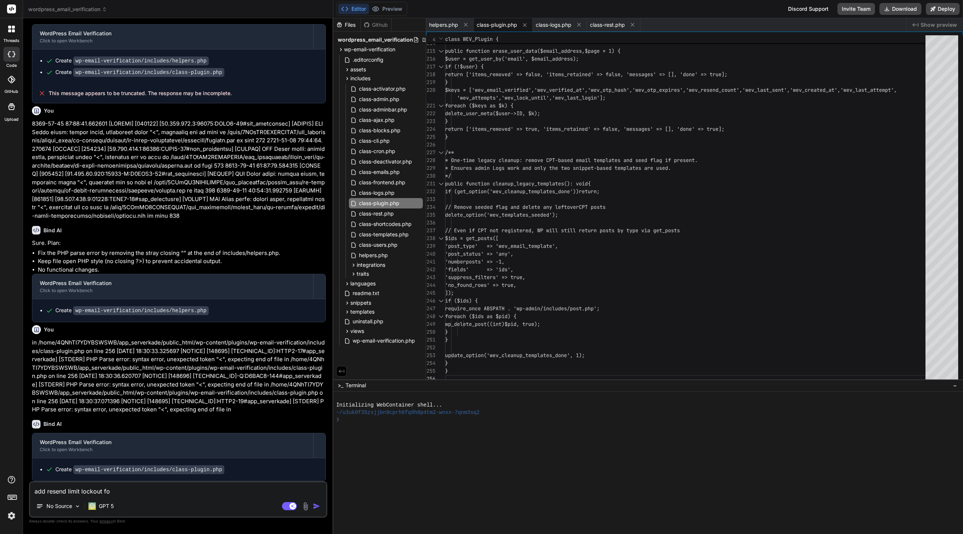
type textarea "add resend limit lockout for"
type textarea "x"
type textarea "add resend limit lockout for"
type textarea "x"
type textarea "add resend limit lockout for 1"
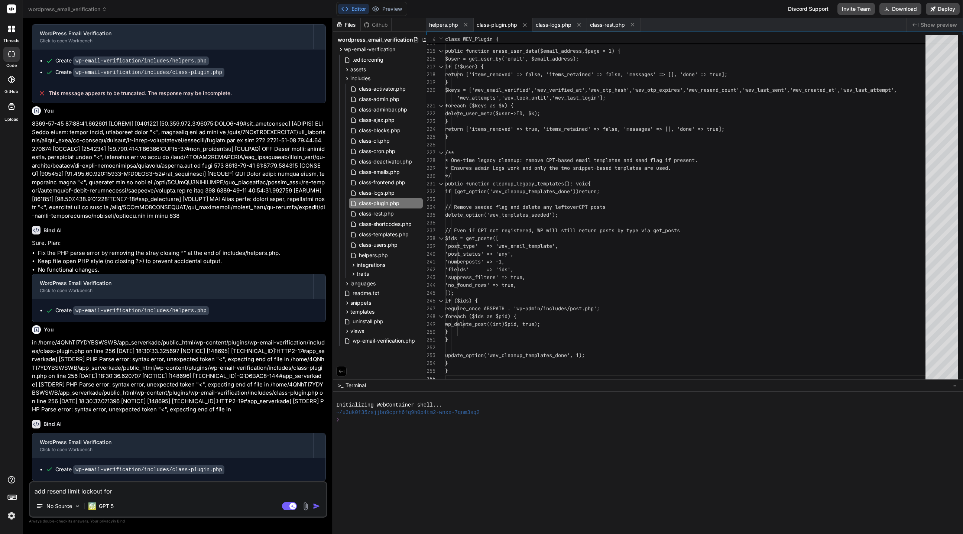
type textarea "x"
type textarea "add resend limit lockout for 10"
type textarea "x"
type textarea "add resend limit lockout for 1"
type textarea "x"
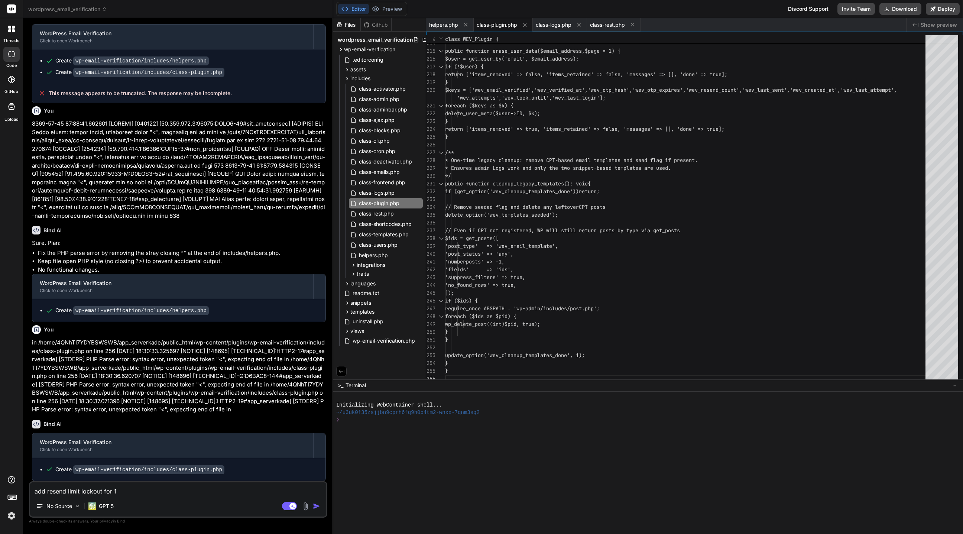
type textarea "add resend limit lockout for 1"
type textarea "x"
type textarea "add resend limit lockout for 1 h"
type textarea "x"
type textarea "add resend limit lockout for 1 hr"
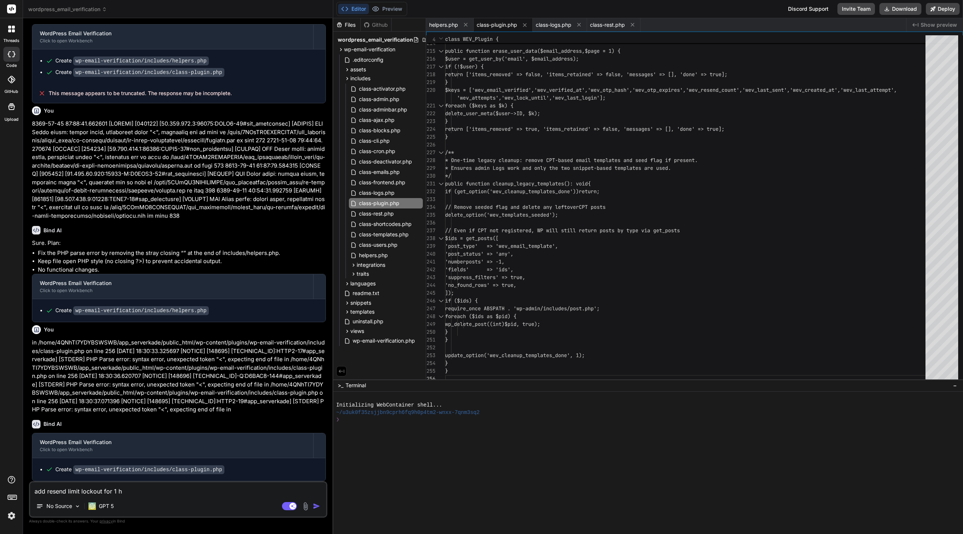
type textarea "x"
type textarea "add resend limit lockout for 1 hr"
type textarea "x"
type textarea "add resend limit lockout for 1 hr f"
type textarea "x"
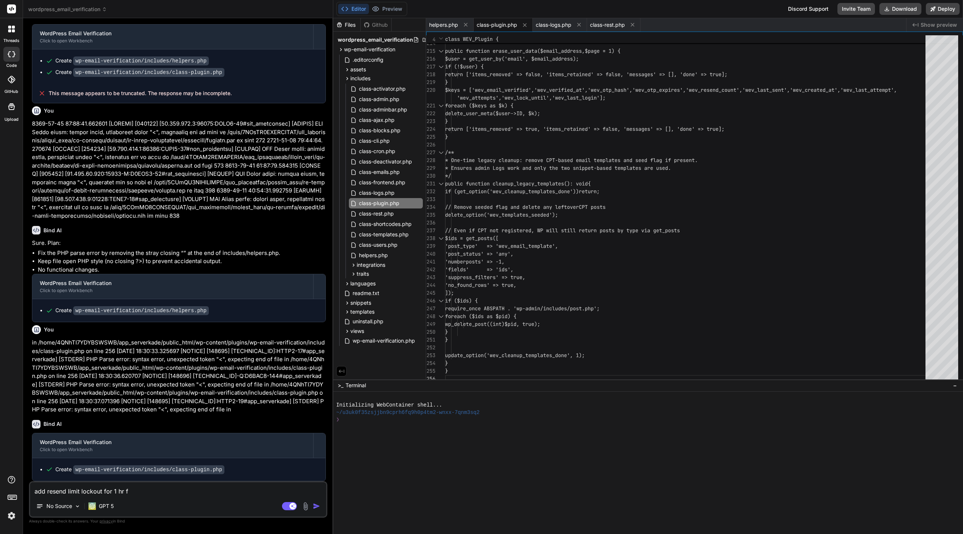
type textarea "add resend limit lockout for 1 hr fo"
type textarea "x"
type textarea "add resend limit lockout for 1 hr for"
type textarea "x"
type textarea "add resend limit lockout for 1 hr for"
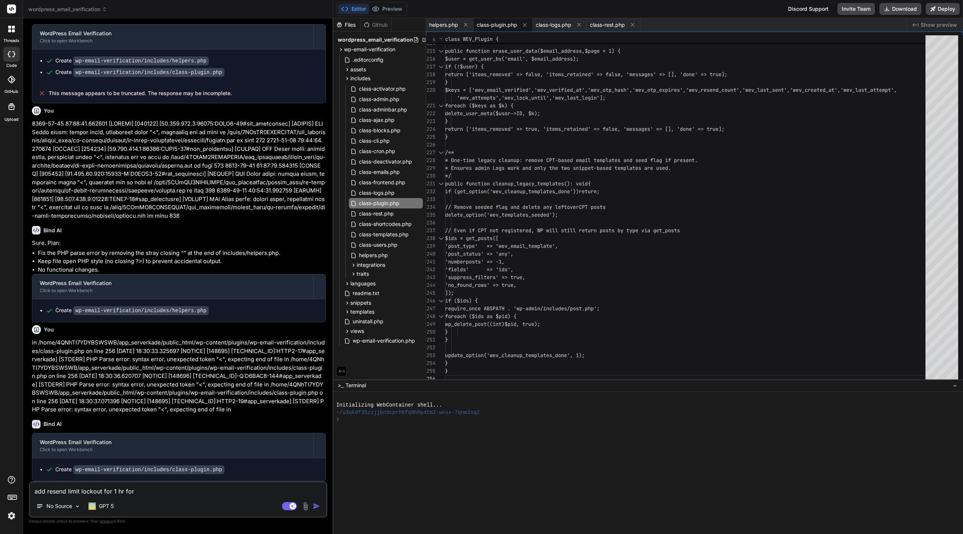
type textarea "x"
type textarea "add resend limit lockout for 1 hr for b"
type textarea "x"
type textarea "add resend limit lockout for 1 hr for bo"
type textarea "x"
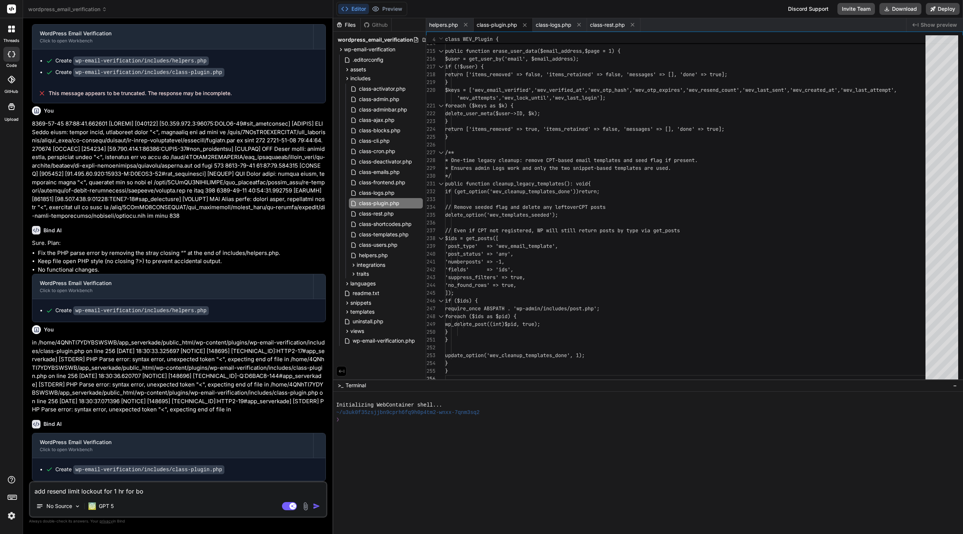
type textarea "add resend limit lockout for 1 hr for bot"
type textarea "x"
type textarea "add resend limit lockout for 1 hr for both"
type textarea "x"
type textarea "add resend limit lockout for 1 hr for both"
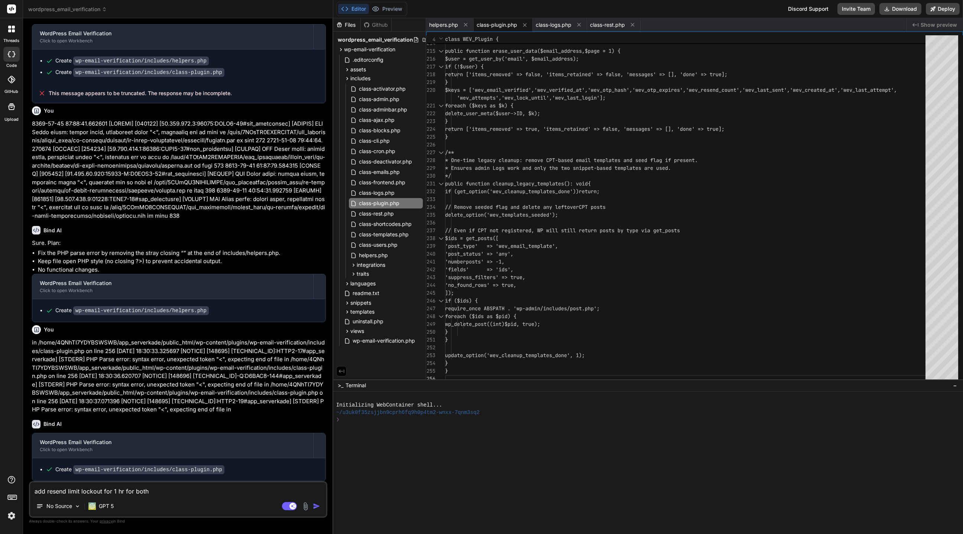
type textarea "x"
type textarea "add resend limit lockout for 1 hr for both p"
type textarea "x"
type textarea "add resend limit lockout for 1 hr for both po"
type textarea "x"
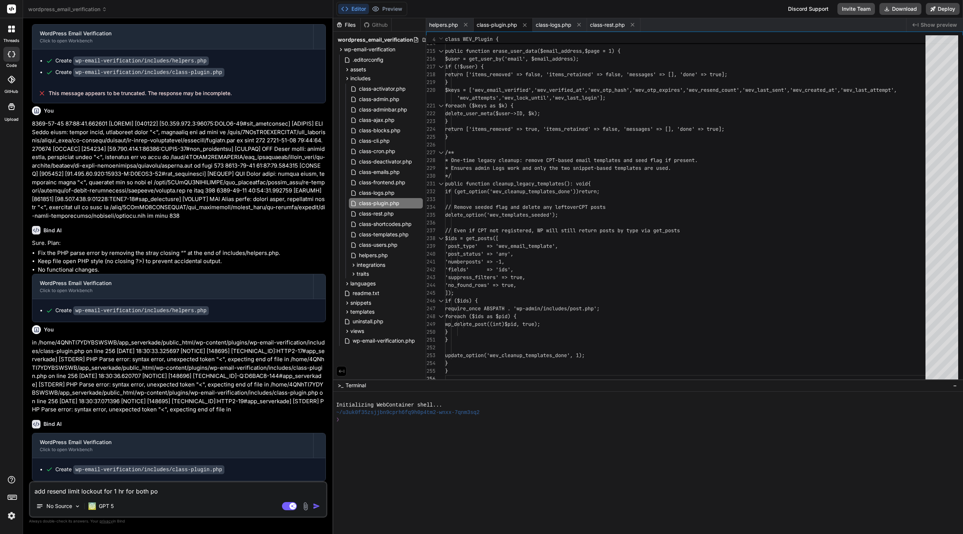
type textarea "add resend limit lockout for 1 hr for both p"
type textarea "x"
type textarea "add resend limit lockout for 1 hr for both"
type textarea "x"
type textarea "add resend limit lockout for 1 hr for both o"
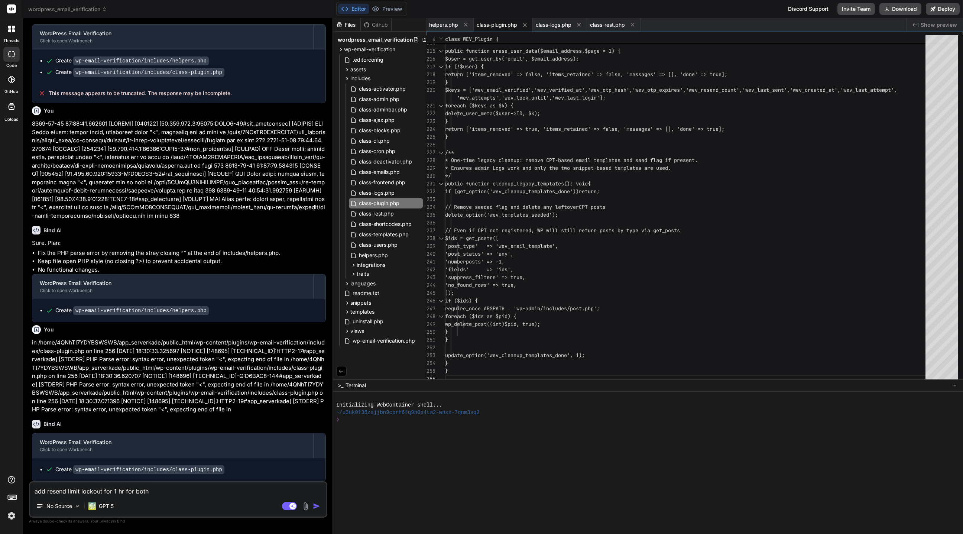
type textarea "x"
type textarea "add resend limit lockout for 1 hr for both ot"
type textarea "x"
type textarea "add resend limit lockout for 1 hr for both otp"
type textarea "x"
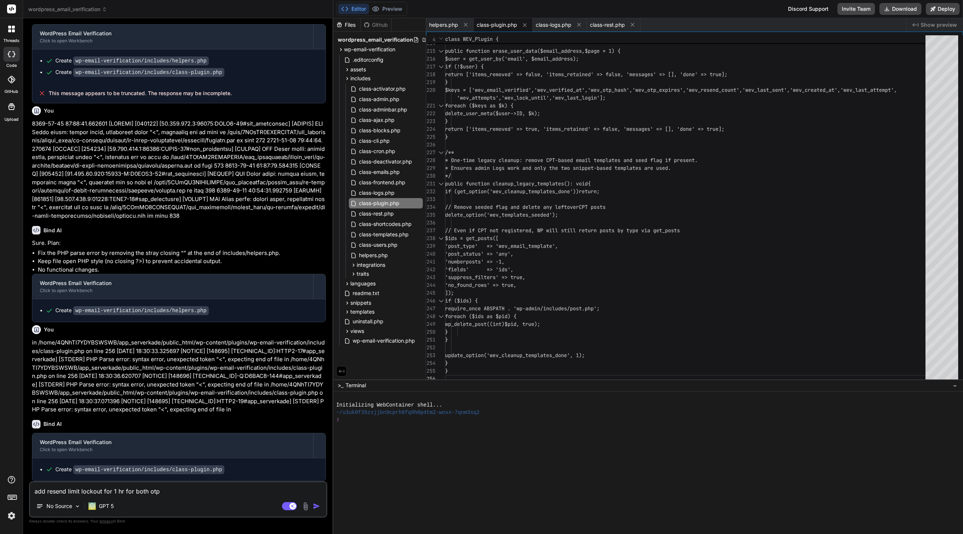
type textarea "add resend limit lockout for 1 hr for both otp"
type textarea "x"
type textarea "add resend limit lockout for 1 hr for both otp a"
type textarea "x"
type textarea "add resend limit lockout for 1 hr for both otp an"
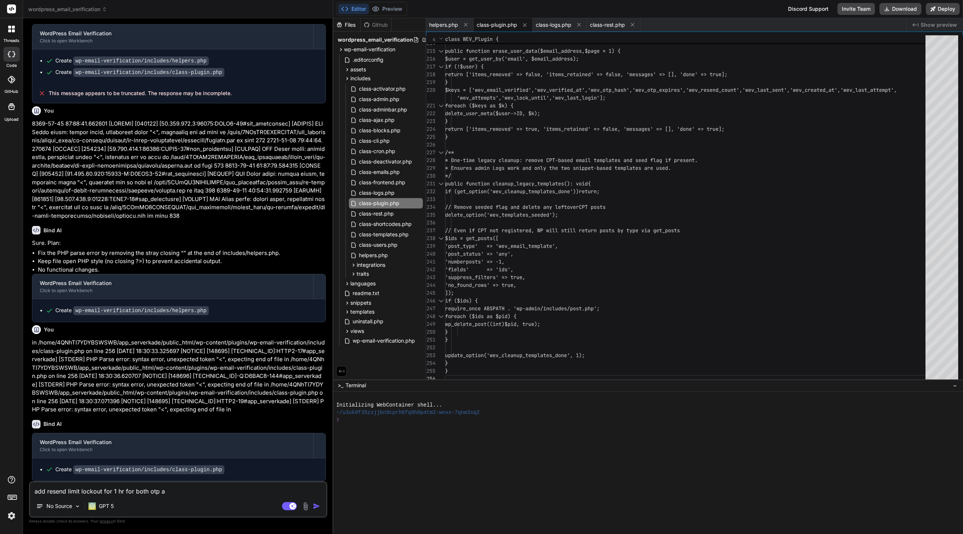
type textarea "x"
type textarea "add resend limit lockout for 1 hr for both otp and"
type textarea "x"
type textarea "add resend limit lockout for 1 hr for both otp and"
type textarea "x"
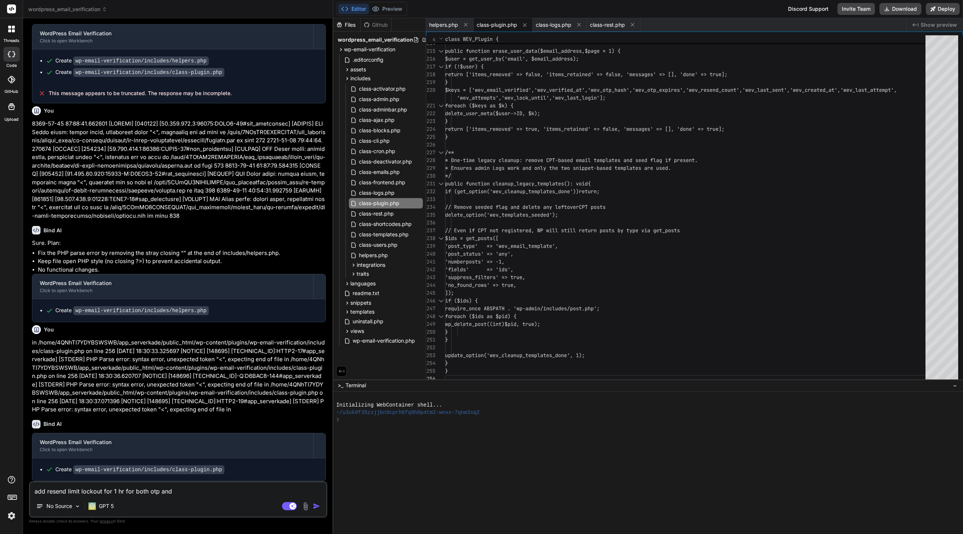
type textarea "add resend limit lockout for 1 hr for both otp and e"
type textarea "x"
type textarea "add resend limit lockout for 1 hr for both otp and em"
type textarea "x"
type textarea "add resend limit lockout for 1 hr for both otp and ema"
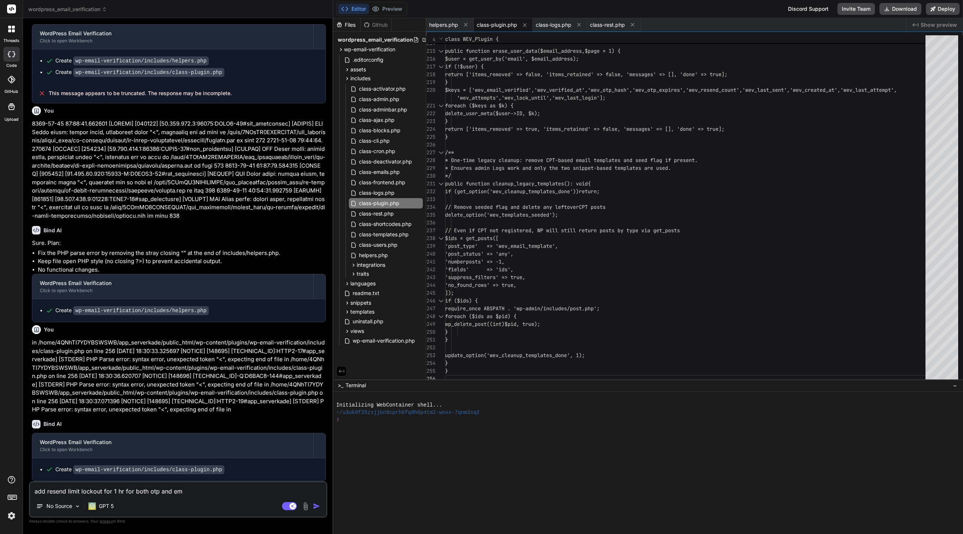
type textarea "x"
type textarea "add resend limit lockout for 1 hr for both otp and emai"
type textarea "x"
type textarea "add resend limit lockout for 1 hr for both otp and email"
type textarea "x"
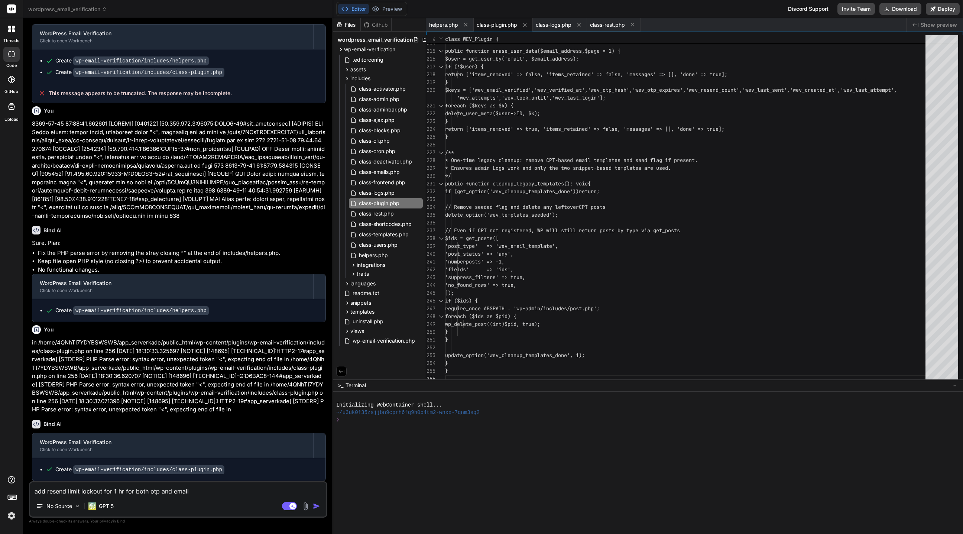
click at [115, 488] on textarea "add resend limit lockout for 1 hr for both otp and email" at bounding box center [178, 488] width 296 height 13
type textarea "add resend limit lockout for hr for both otp and email"
type textarea "x"
type textarea "add resend limit lockout for x hr for both otp and email"
type textarea "x"
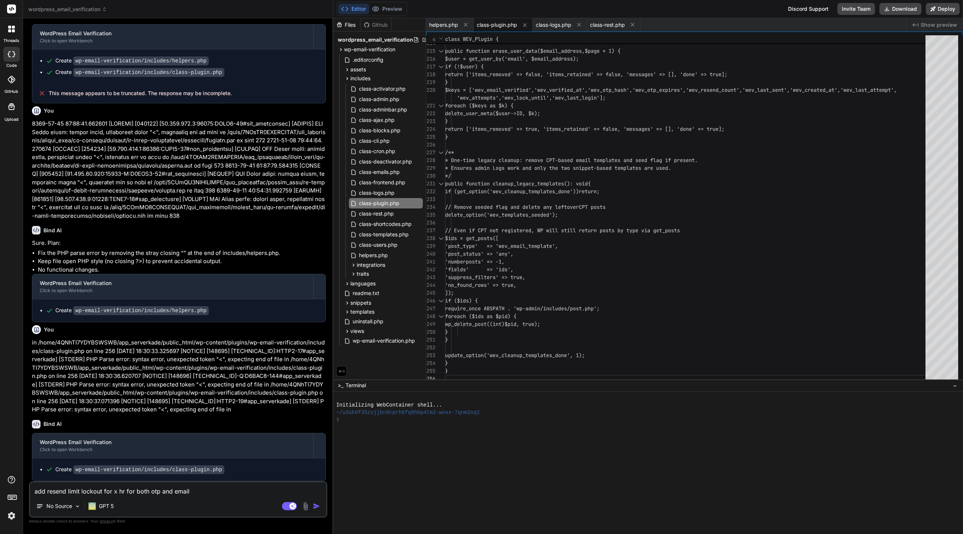
type textarea "add resend limit lockout for x h for both otp and email"
type textarea "x"
type textarea "add resend limit lockout for x for both otp and email"
type textarea "x"
type textarea "add resend limit lockout for x m for both otp and email"
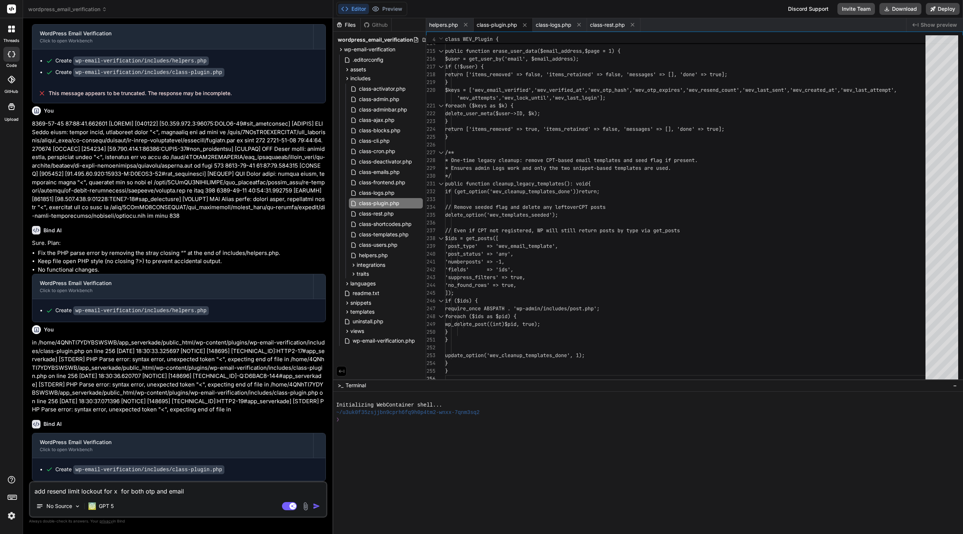
type textarea "x"
type textarea "add resend limit lockout for x mi for both otp and email"
type textarea "x"
type textarea "add resend limit lockout for x min for both otp and email"
type textarea "x"
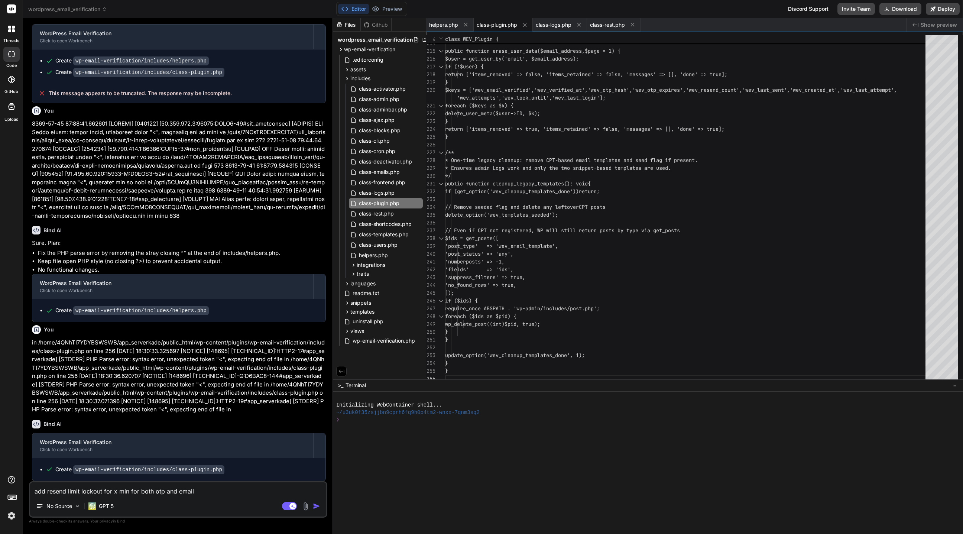
click at [218, 496] on div "add resend limit lockout for x min for both otp and email No Source GPT 5 Agent…" at bounding box center [178, 499] width 298 height 36
click at [217, 492] on textarea "add resend limit lockout for x min for both otp and email" at bounding box center [178, 488] width 296 height 13
type textarea "add resend limit lockout for x min for both otp and email,"
type textarea "x"
type textarea "add resend limit lockout for x min for both otp and email,"
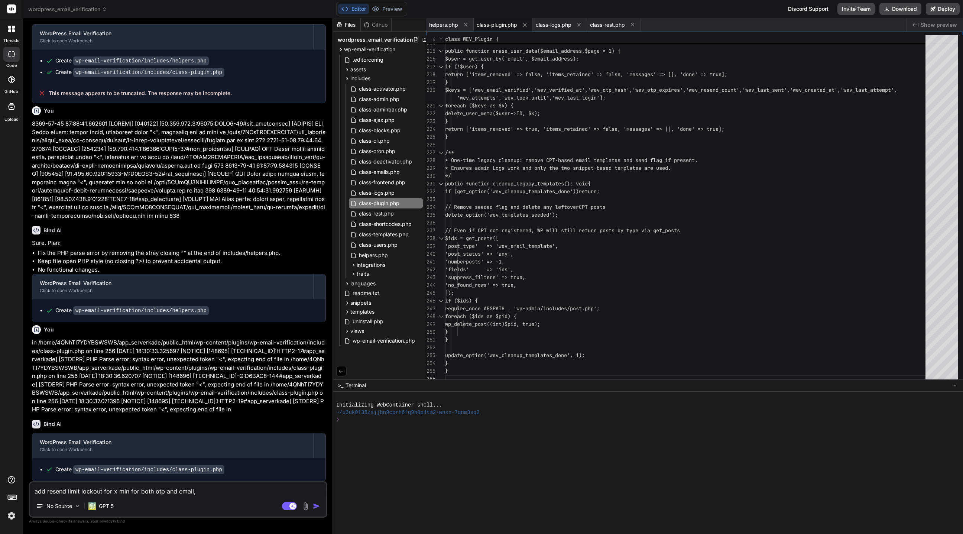
type textarea "x"
type textarea "add resend limit lockout for x min for both otp and email, a"
type textarea "x"
type textarea "add resend limit lockout for x min for both otp and email, as"
type textarea "x"
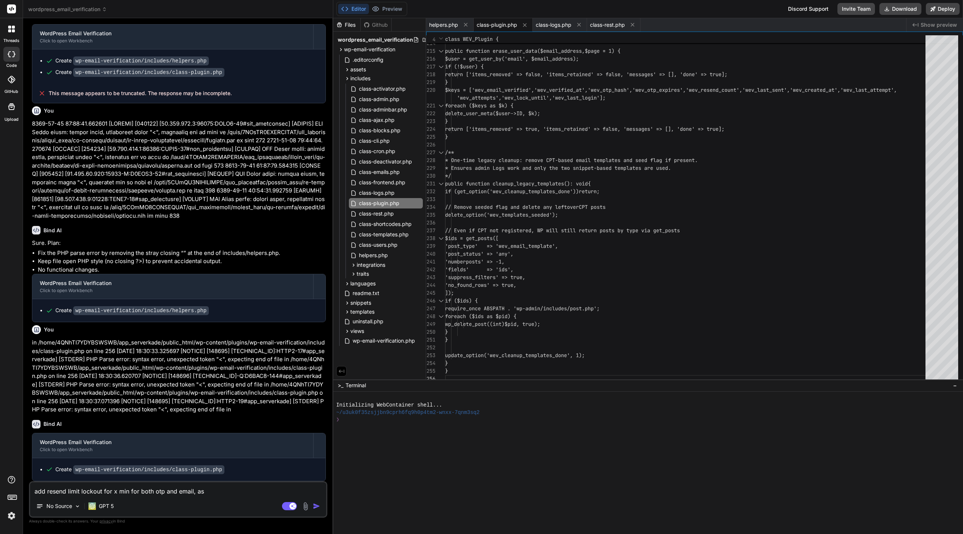
type textarea "add resend limit lockout for x min for both otp and email, ask"
type textarea "x"
type textarea "add resend limit lockout for x min for both otp and email, ask"
type textarea "x"
type textarea "add resend limit lockout for x min for both otp and email, ask f"
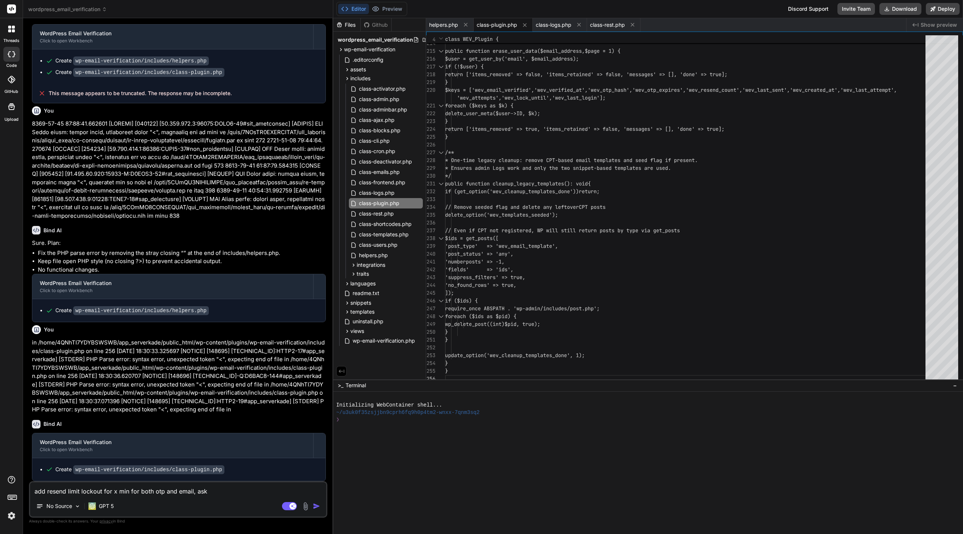
type textarea "x"
type textarea "add resend limit lockout for x min for both otp and email, ask fo"
type textarea "x"
type textarea "add resend limit lockout for x min for both otp and email, ask for"
type textarea "x"
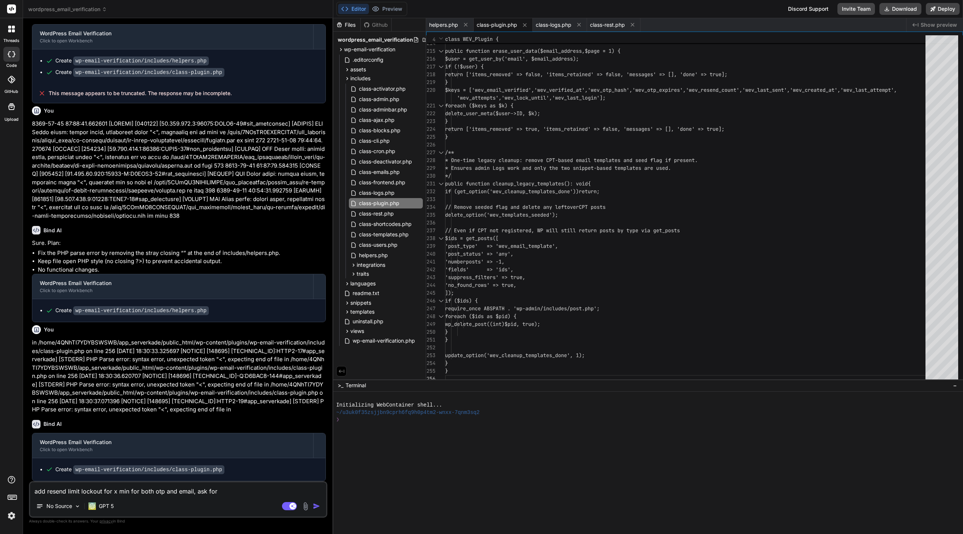
type textarea "add resend limit lockout for x min for both otp and email, ask for"
type textarea "x"
type textarea "add resend limit lockout for x min for both otp and email, ask for t"
type textarea "x"
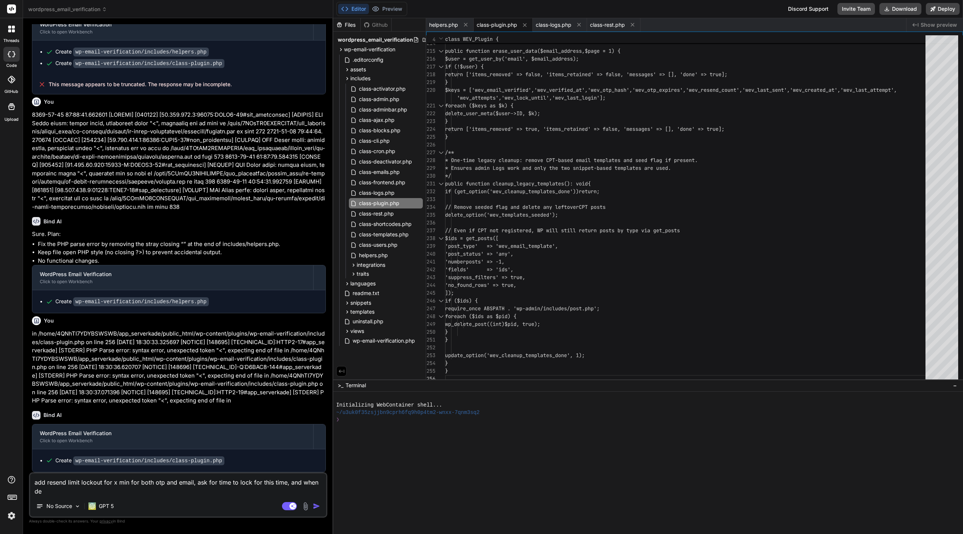
scroll to position [1714, 0]
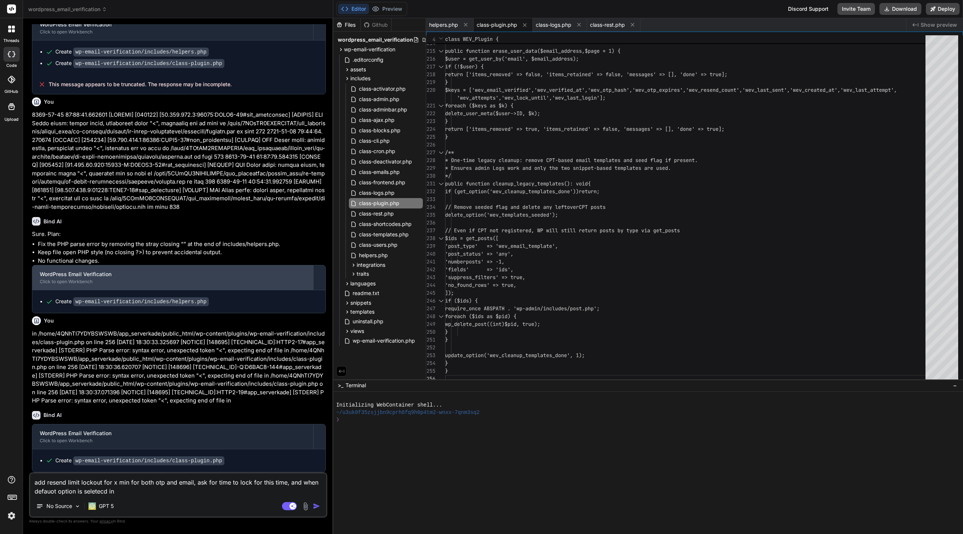
paste textarea "Verification method"
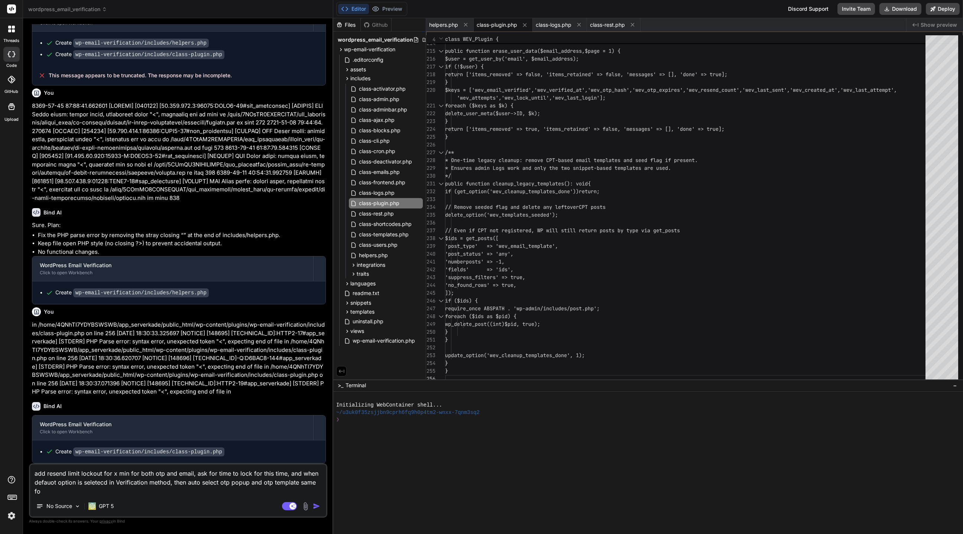
click at [50, 482] on textarea "add resend limit lockout for x min for both otp and email, ask for time to lock…" at bounding box center [178, 479] width 296 height 31
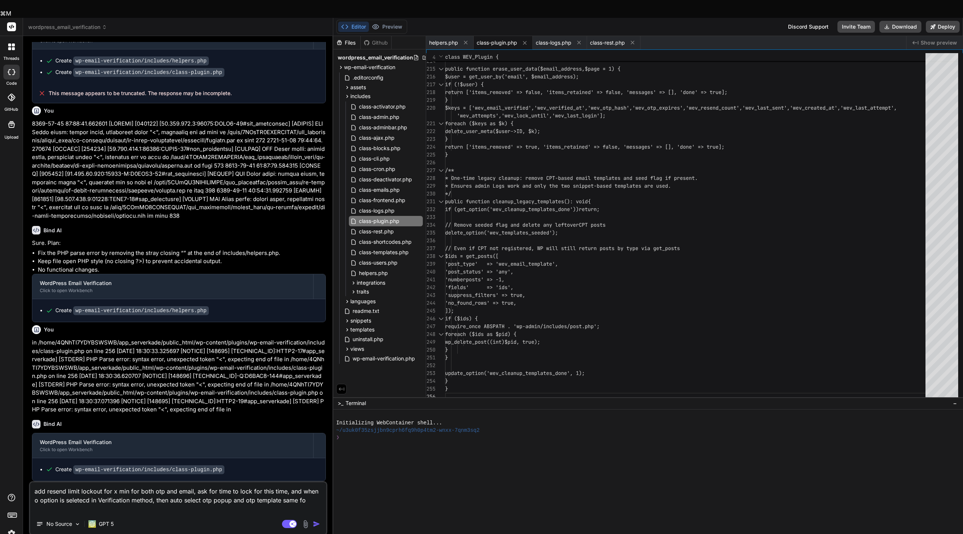
scroll to position [1714, 0]
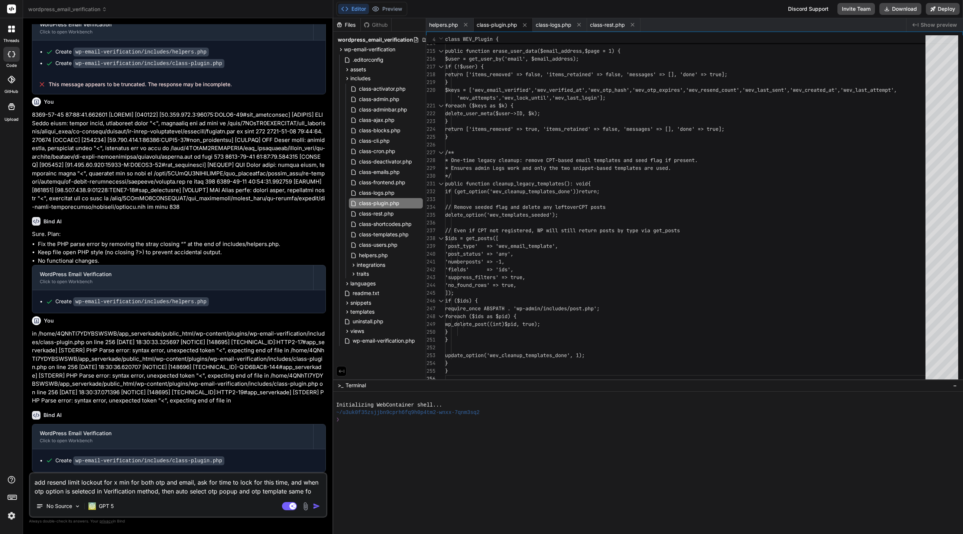
click at [312, 489] on textarea "add resend limit lockout for x min for both otp and email, ask for time to lock…" at bounding box center [178, 484] width 296 height 22
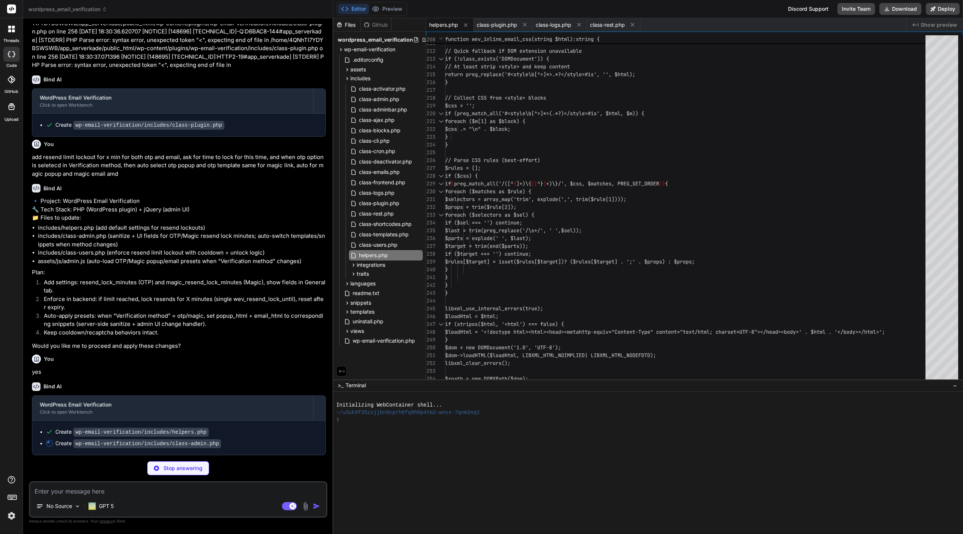
scroll to position [2065, 0]
click at [380, 251] on span "helpers.php" at bounding box center [373, 255] width 30 height 9
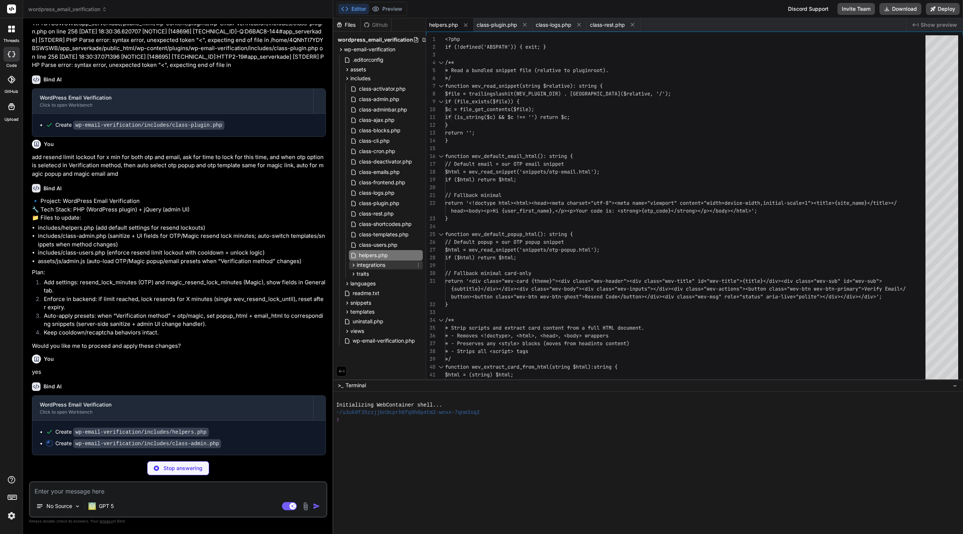
click at [352, 266] on icon at bounding box center [353, 265] width 6 height 6
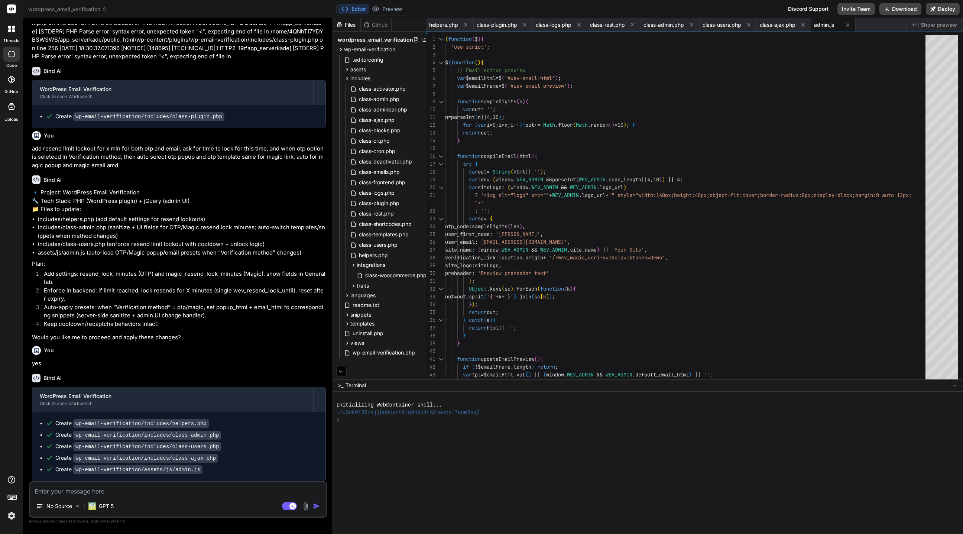
scroll to position [2073, 0]
click at [385, 98] on span "class-admin.php" at bounding box center [379, 99] width 42 height 9
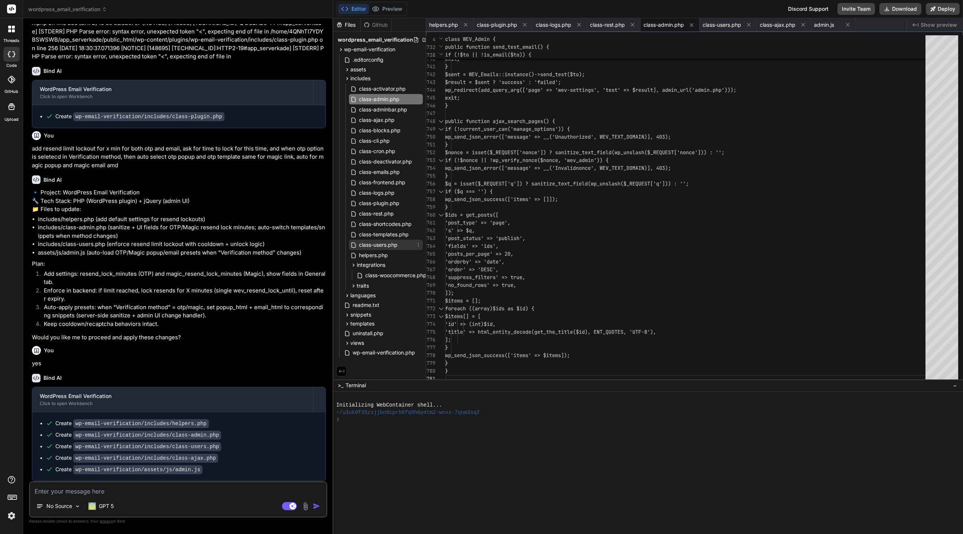
click at [376, 242] on span "class-users.php" at bounding box center [378, 244] width 40 height 9
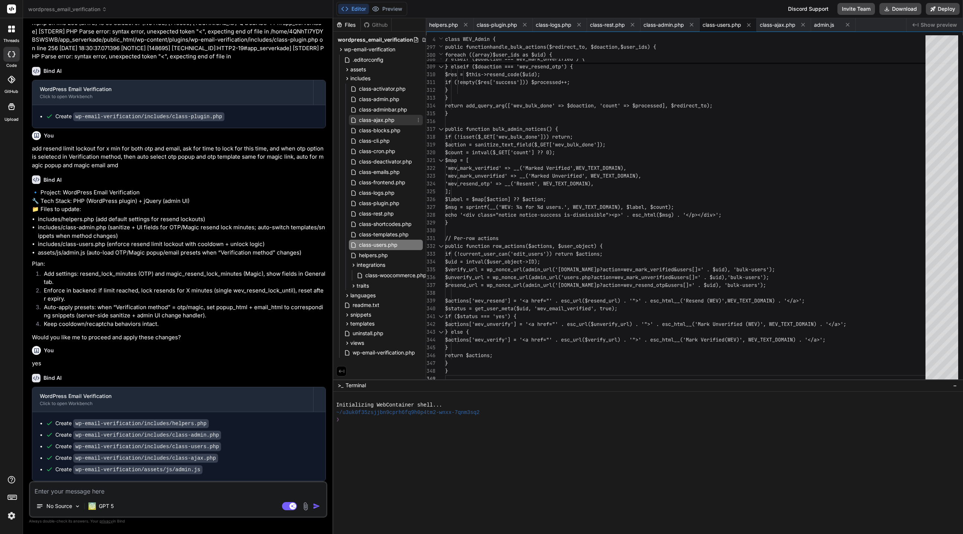
click at [382, 121] on span "class-ajax.php" at bounding box center [376, 120] width 37 height 9
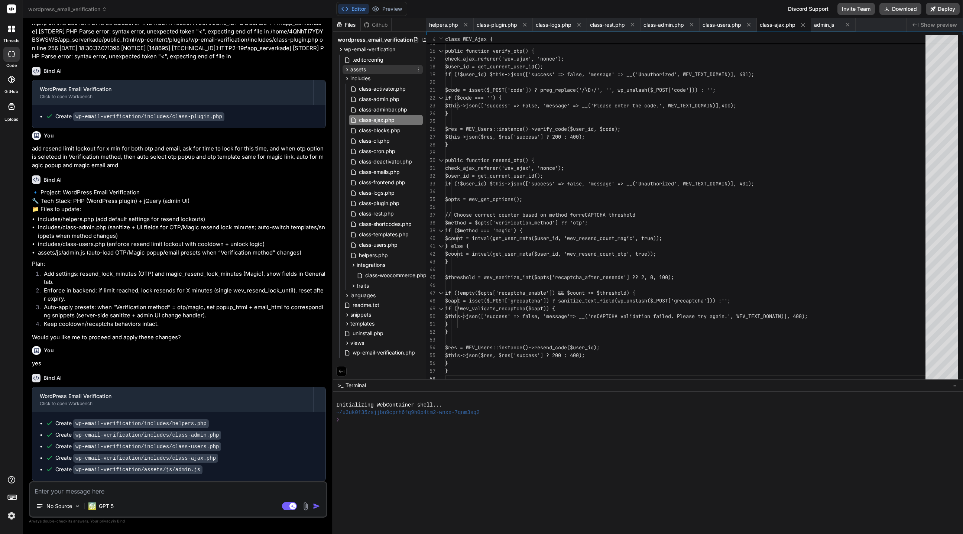
click at [345, 67] on icon at bounding box center [347, 69] width 6 height 6
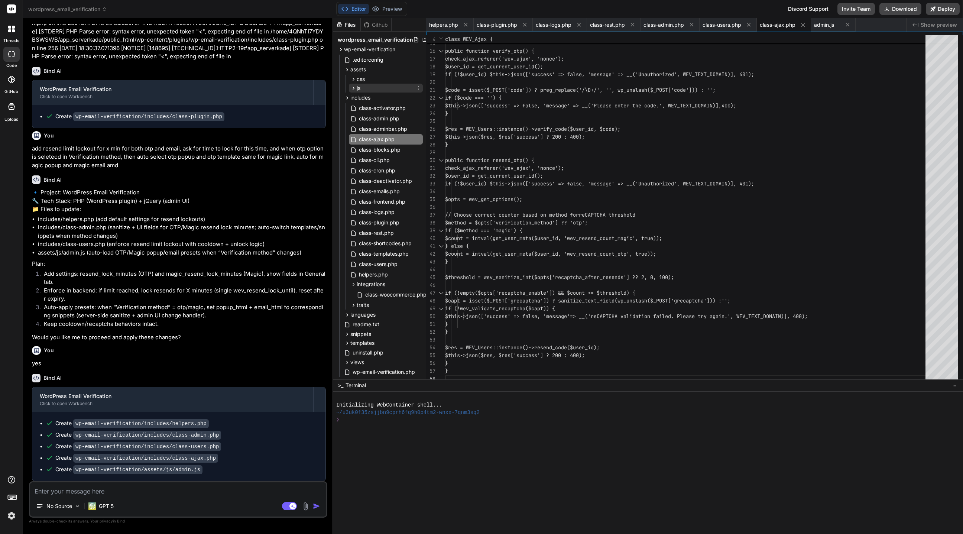
click at [351, 87] on icon at bounding box center [353, 88] width 6 height 6
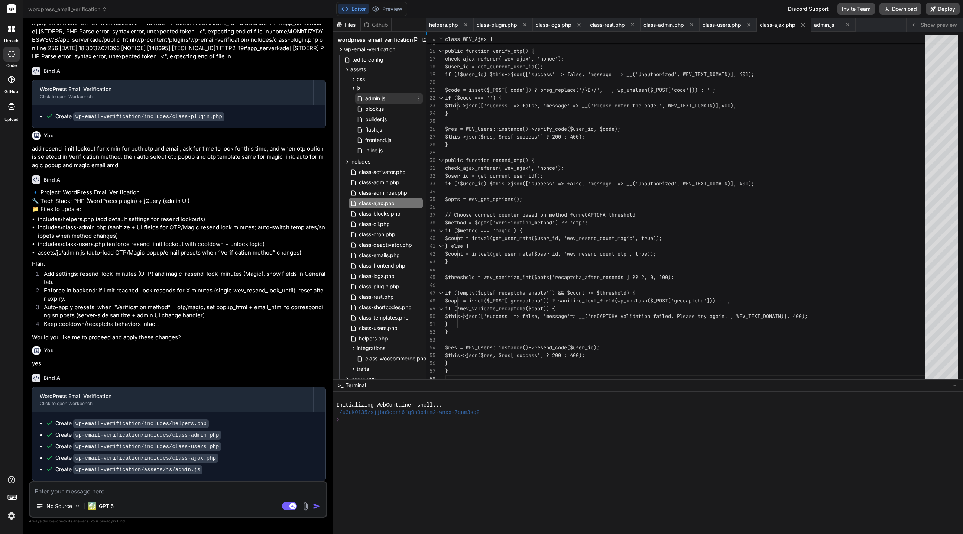
click at [364, 96] on span "admin.js" at bounding box center [375, 98] width 22 height 9
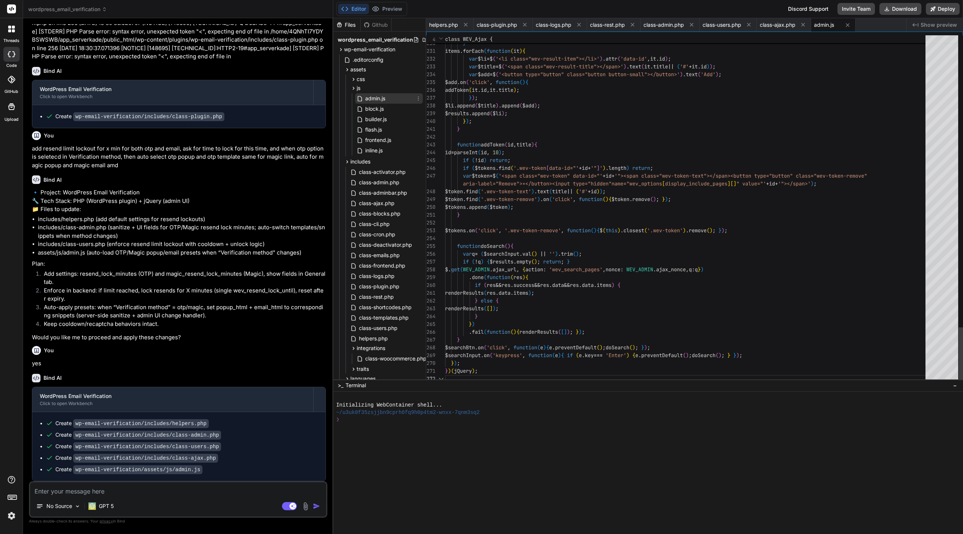
scroll to position [62, 0]
click at [897, 7] on button "Download" at bounding box center [900, 9] width 42 height 12
click at [10, 29] on icon at bounding box center [11, 29] width 7 height 7
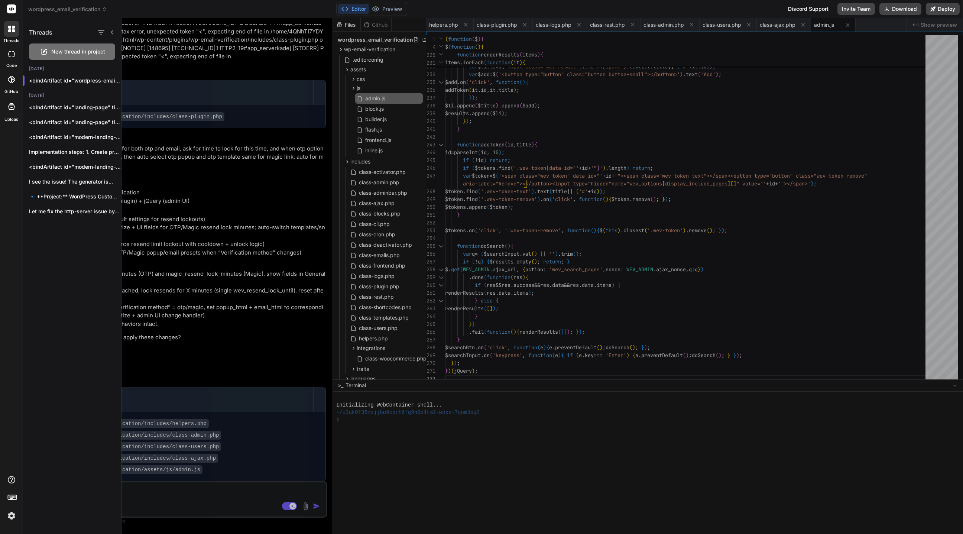
click at [228, 16] on header "wordpress_email_verification Created with Pixso." at bounding box center [178, 9] width 310 height 18
click at [114, 32] on icon at bounding box center [112, 32] width 6 height 6
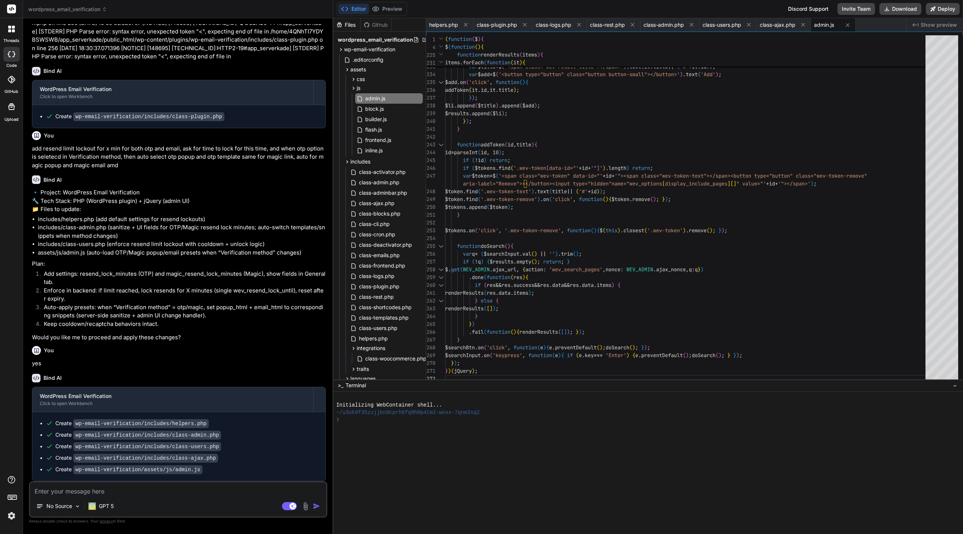
click at [6, 35] on div at bounding box center [12, 29] width 16 height 16
